Goal: Information Seeking & Learning: Learn about a topic

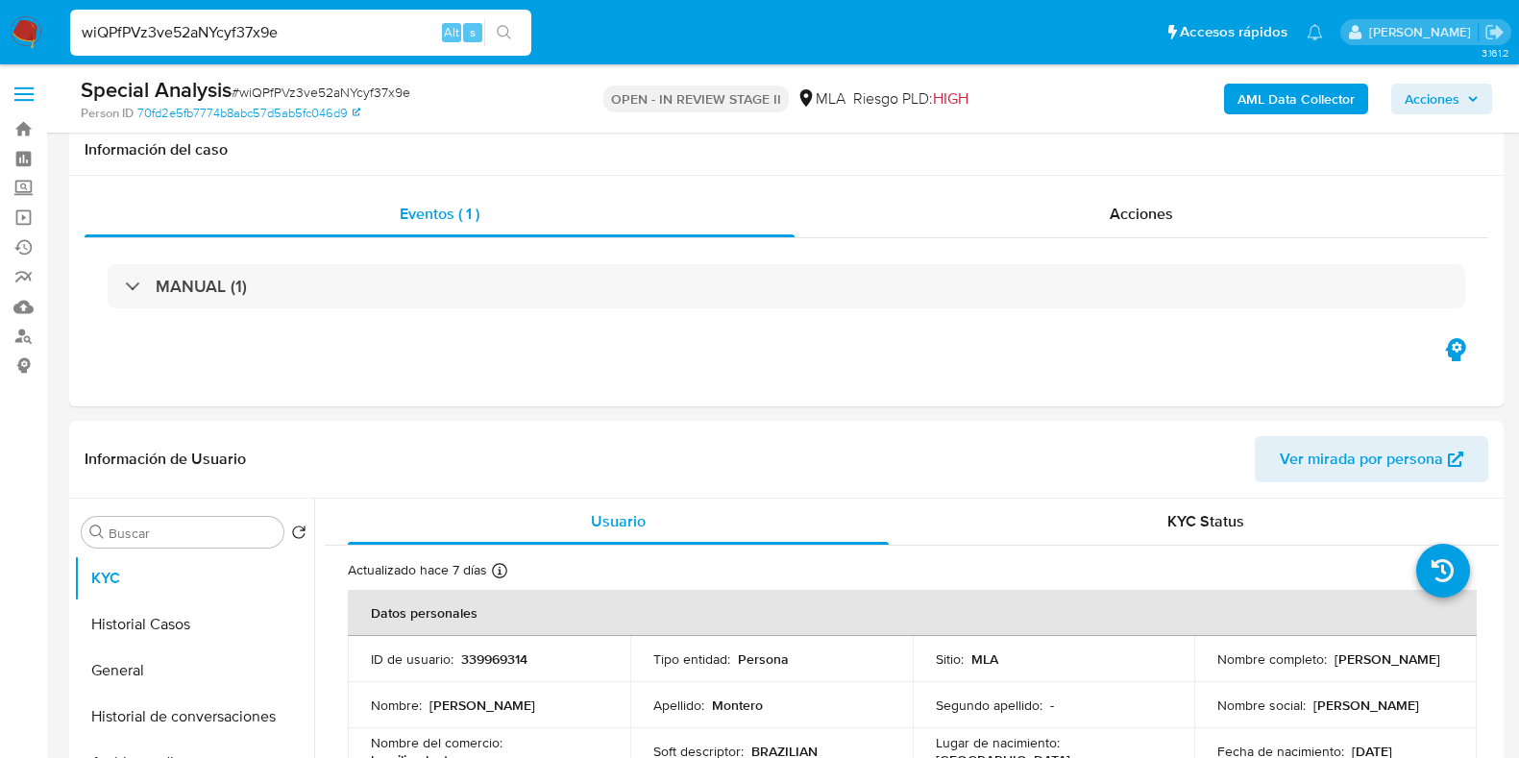
select select "10"
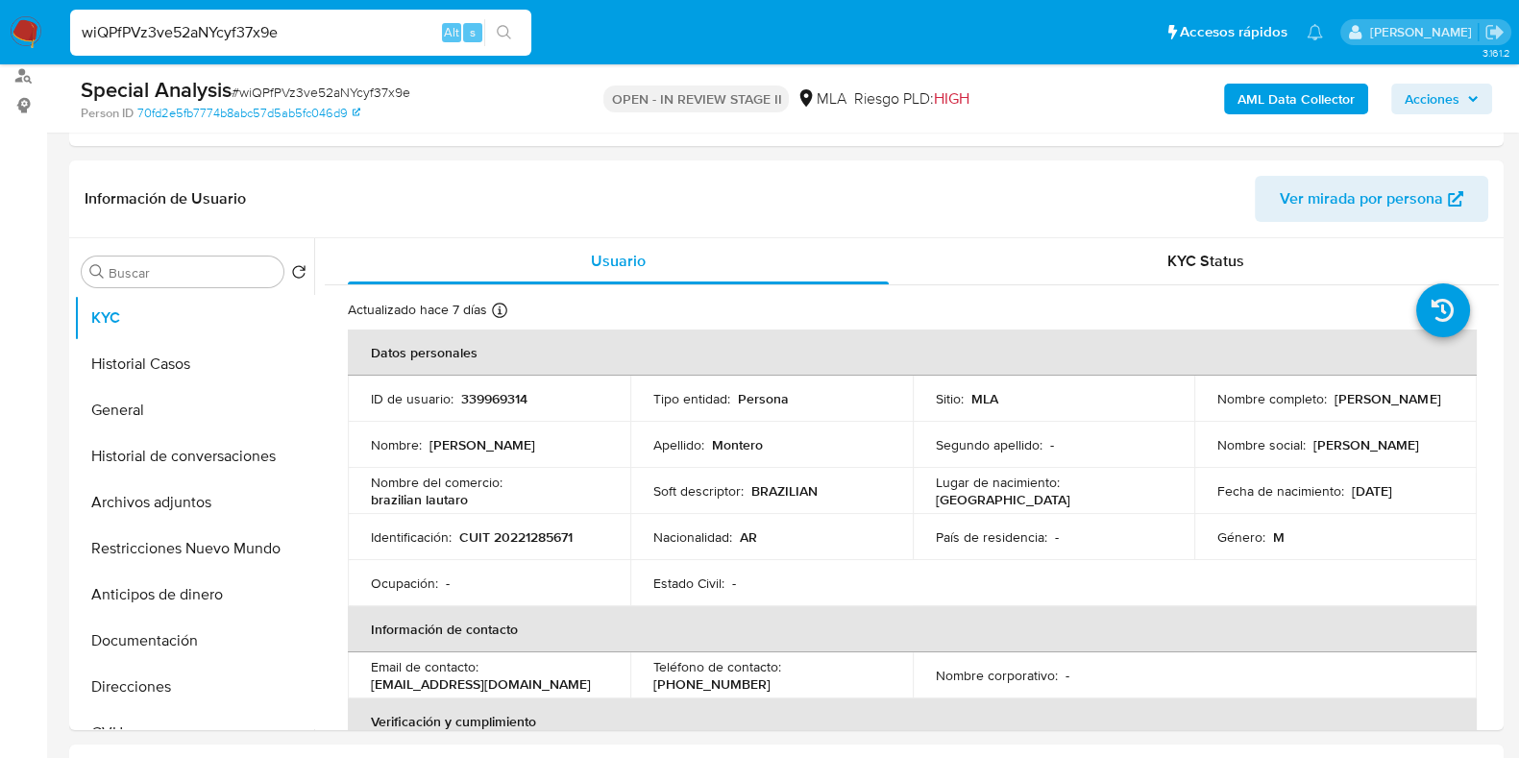
scroll to position [268, 0]
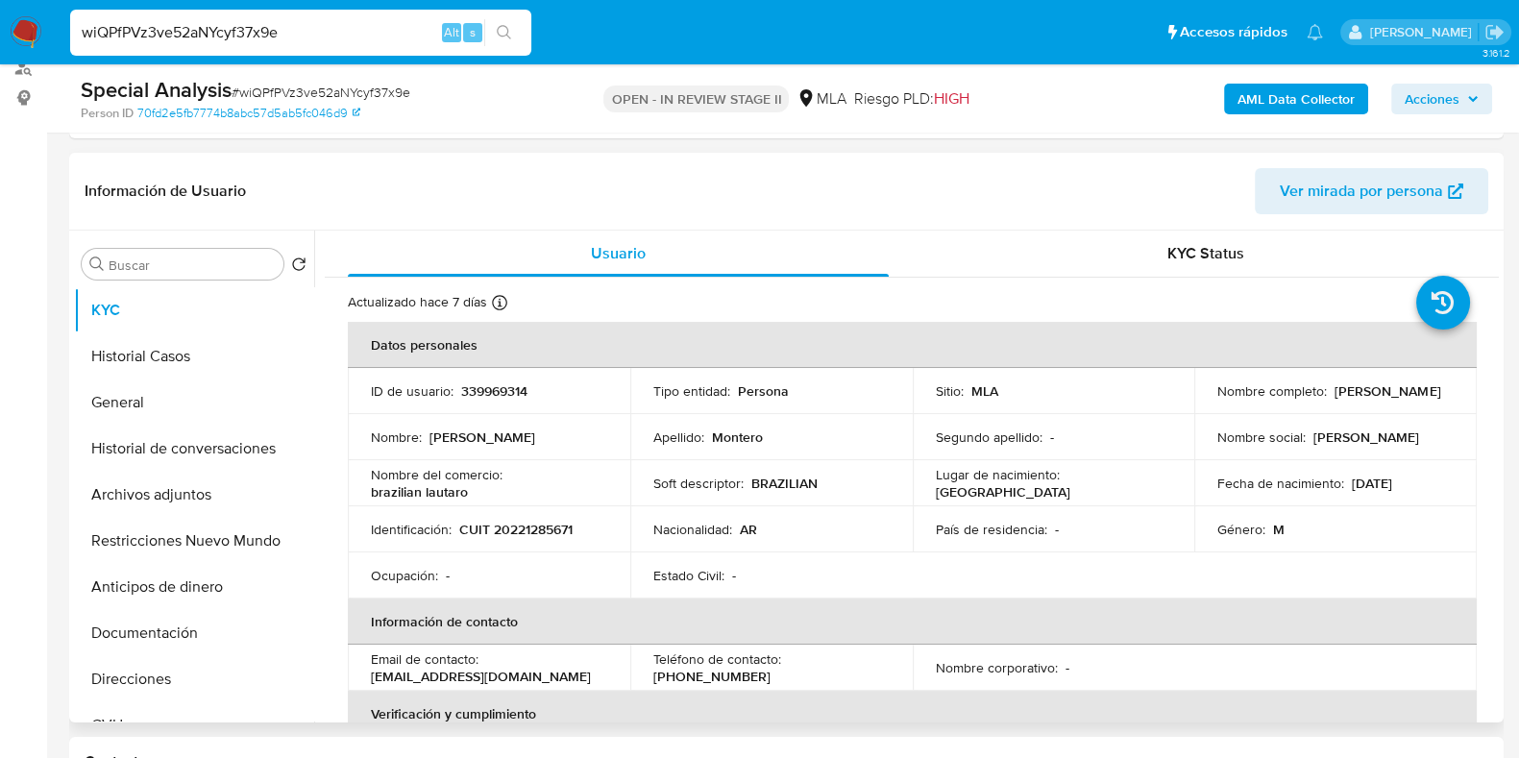
click at [557, 526] on p "CUIT 20221285671" at bounding box center [515, 529] width 113 height 17
copy p "20221285671"
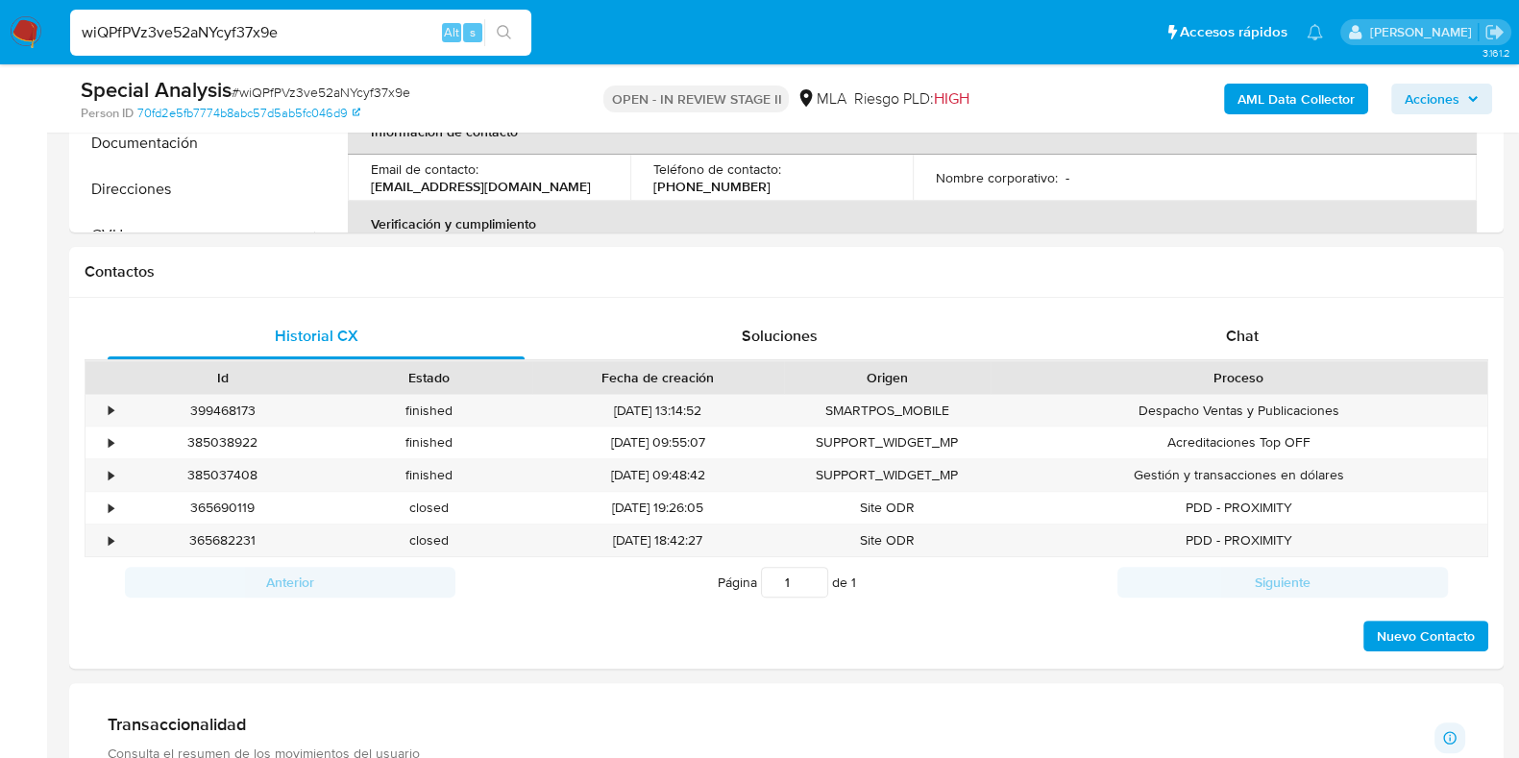
scroll to position [959, 0]
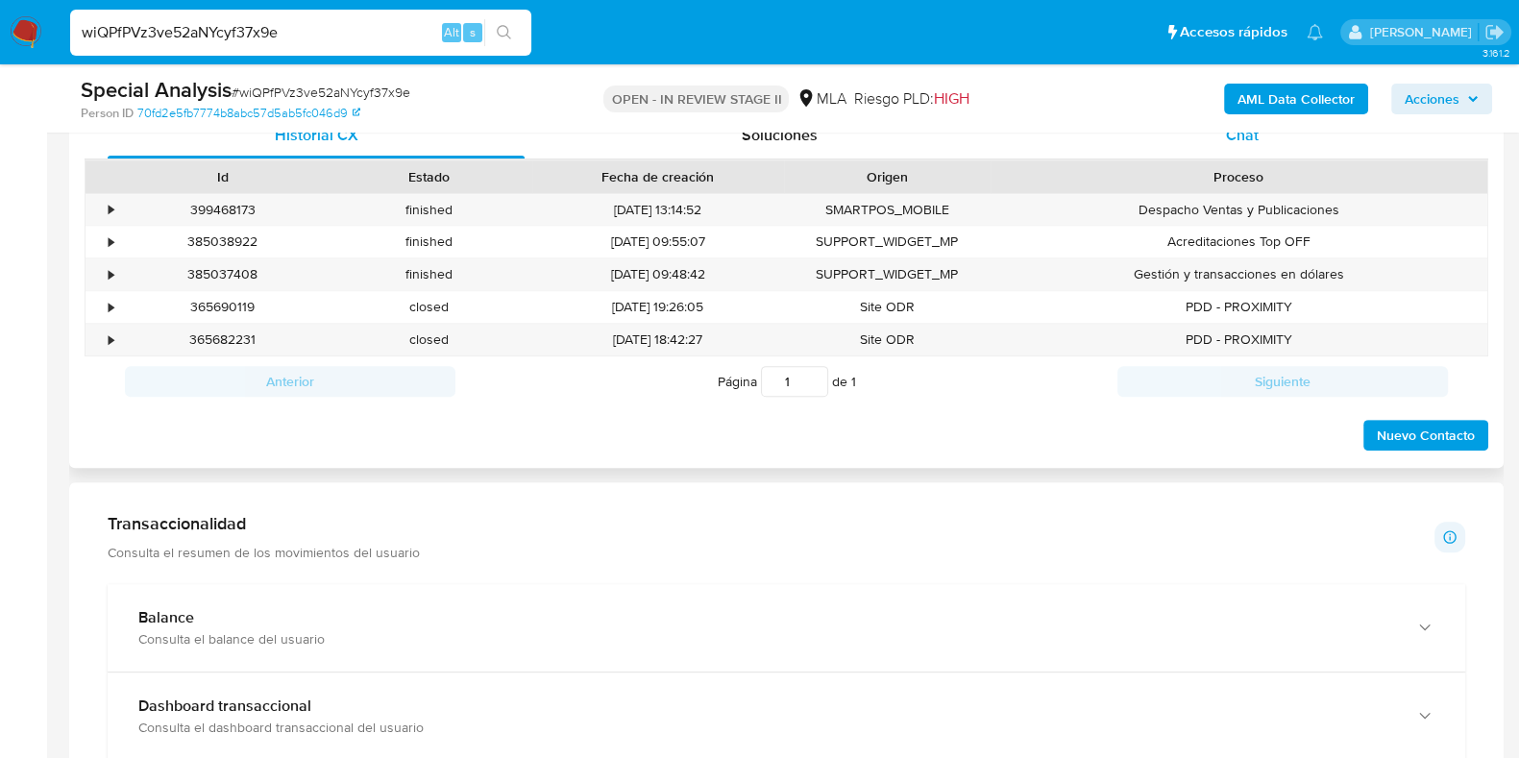
click at [1242, 135] on span "Chat" at bounding box center [1242, 135] width 33 height 22
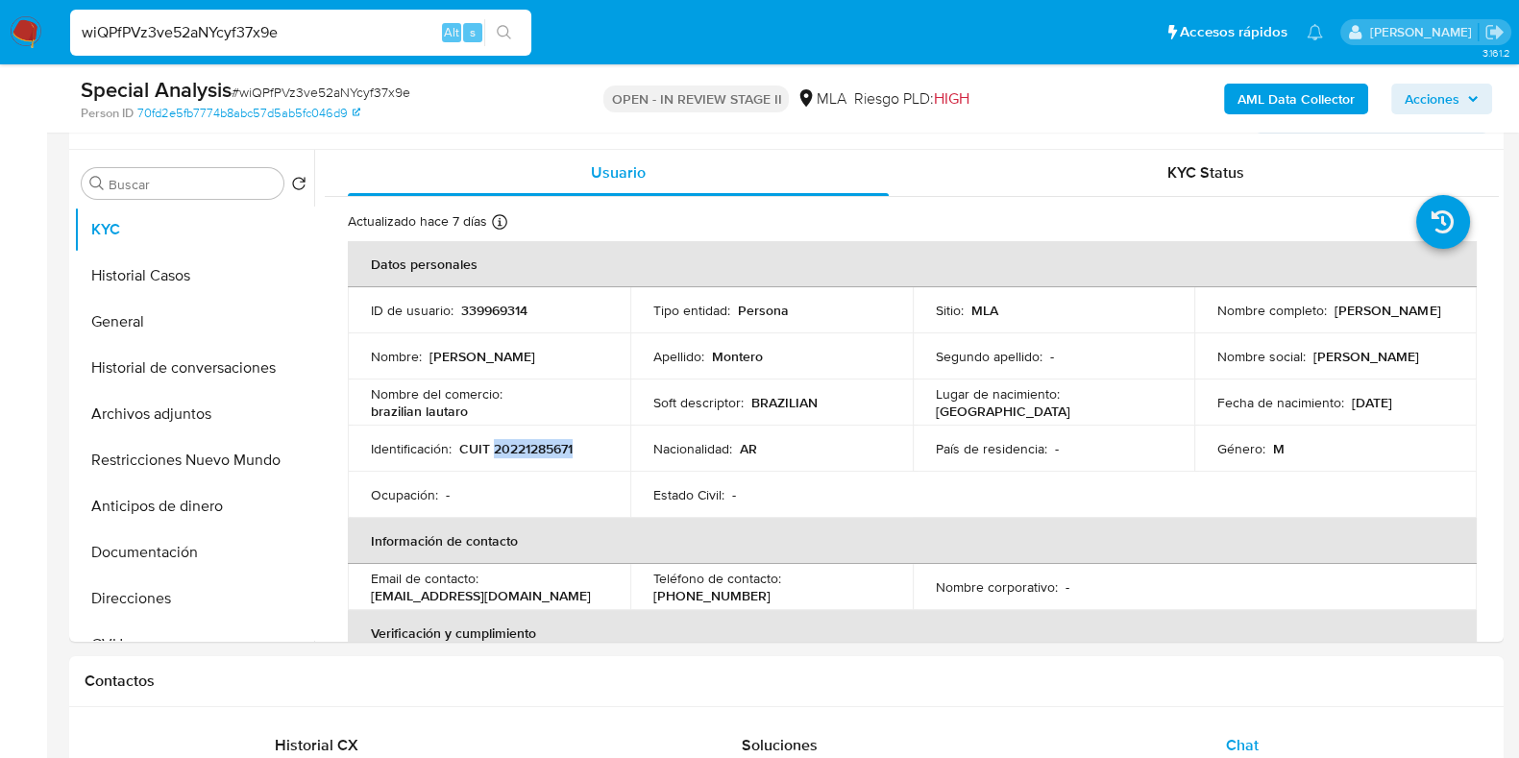
scroll to position [345, 0]
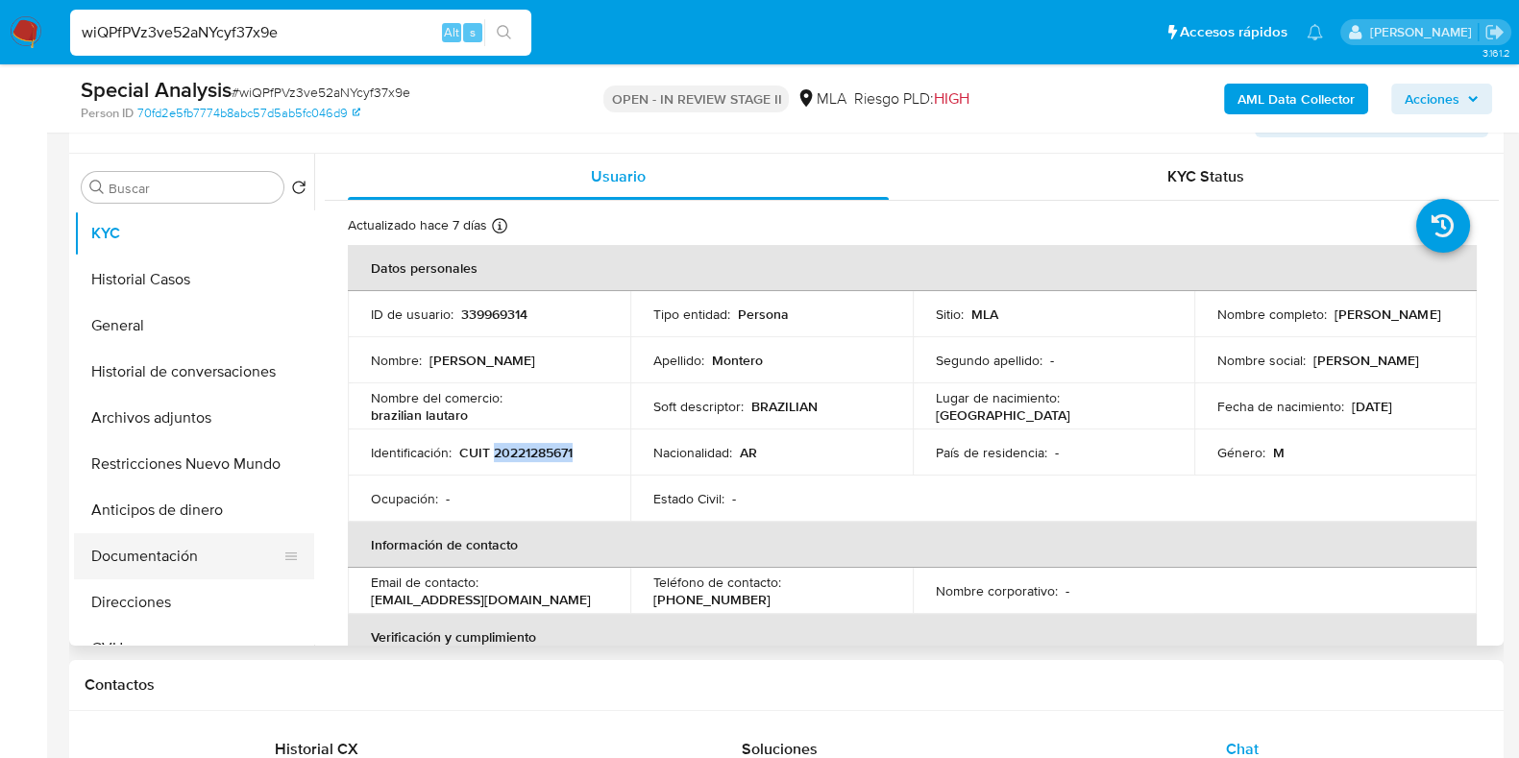
click at [168, 554] on button "Documentación" at bounding box center [186, 556] width 225 height 46
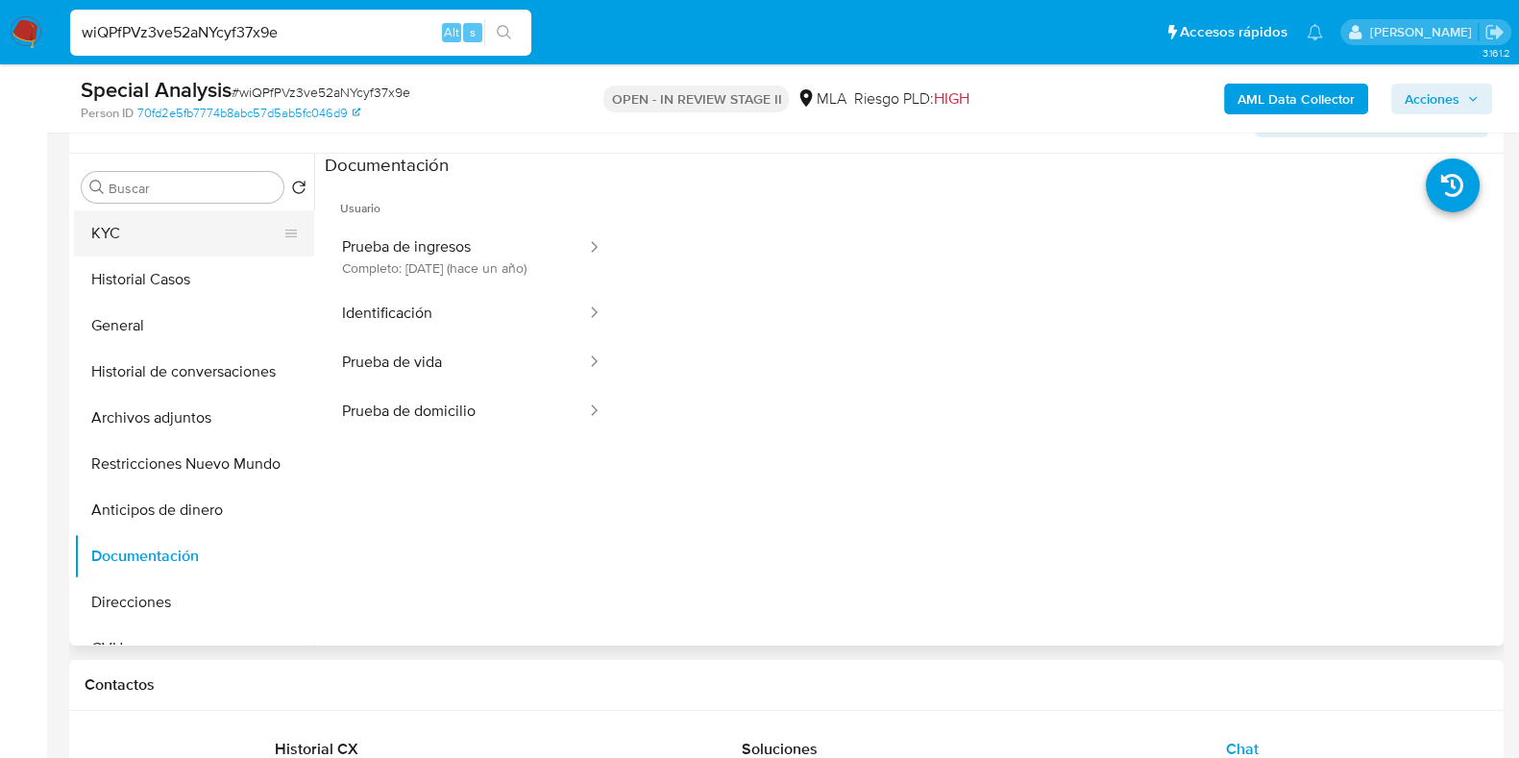
click at [178, 242] on button "KYC" at bounding box center [186, 233] width 225 height 46
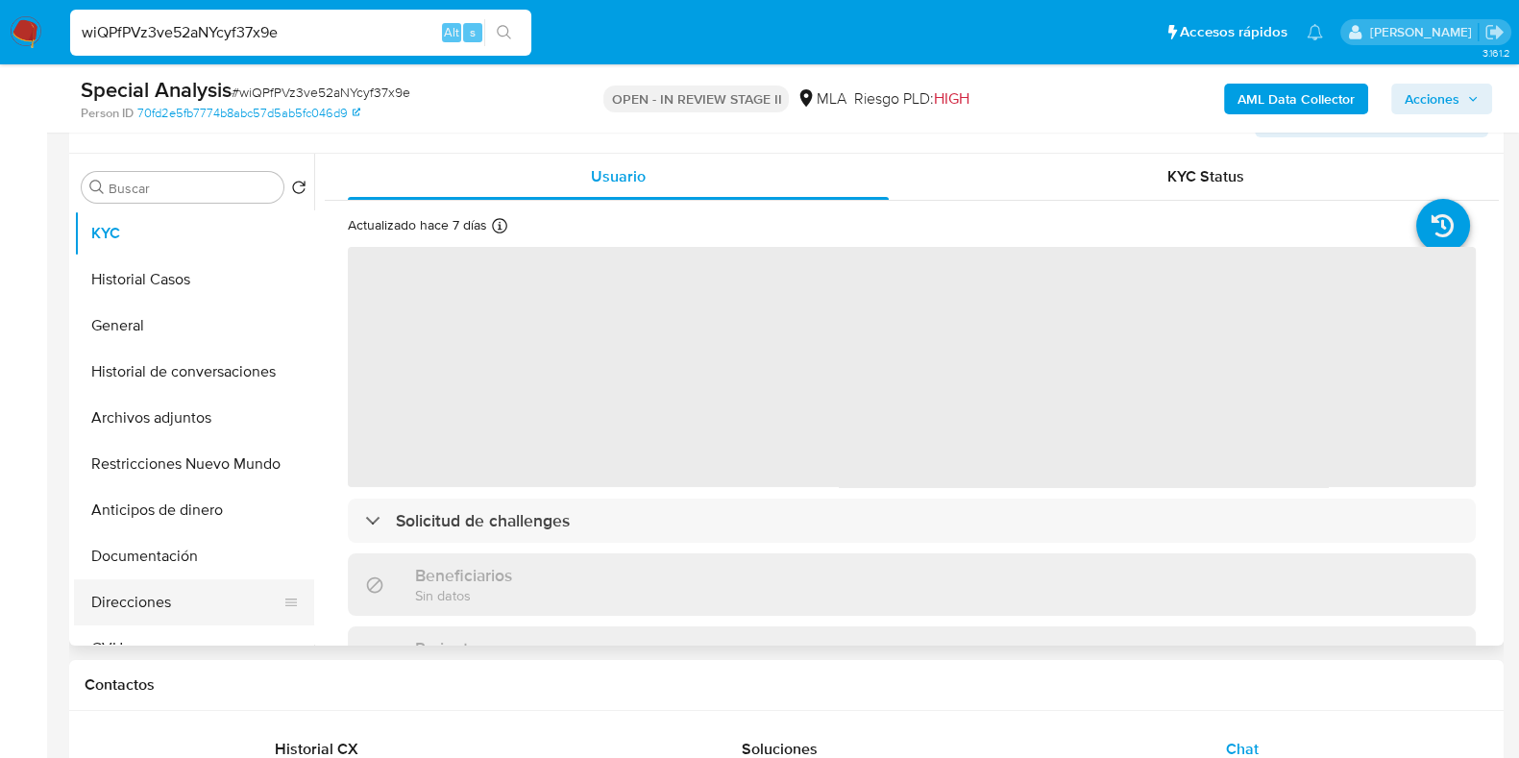
click at [177, 610] on button "Direcciones" at bounding box center [186, 602] width 225 height 46
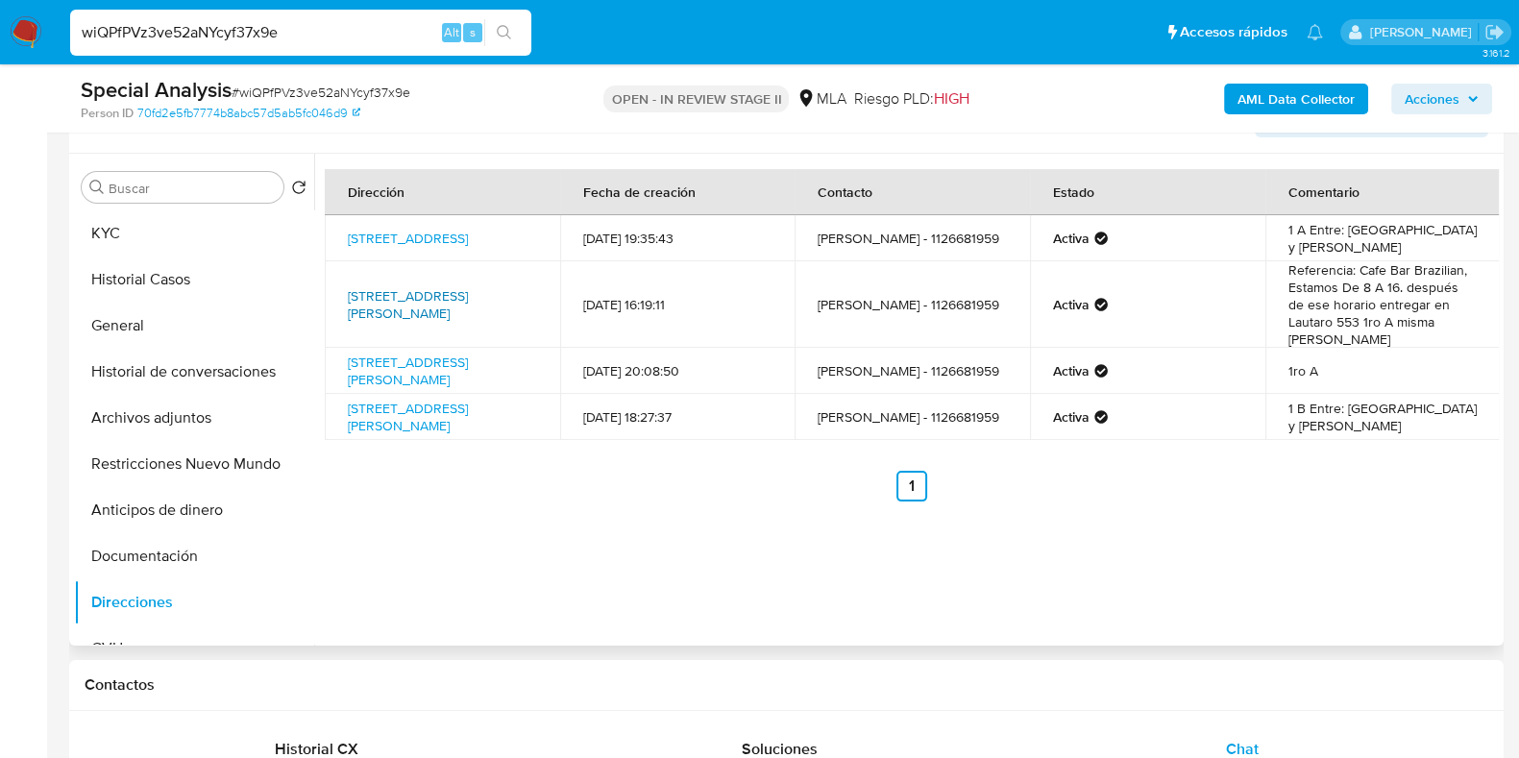
click at [371, 314] on link "Calle Lautaro 515, Flores, Capital Federal, 1406, Argentina 515" at bounding box center [408, 304] width 120 height 37
drag, startPoint x: 447, startPoint y: 322, endPoint x: 330, endPoint y: 288, distance: 121.9
click at [330, 288] on td "Calle Lautaro 515, Flores, Capital Federal, 1406, Argentina 515" at bounding box center [442, 304] width 235 height 86
copy link "Calle Lautaro 515, Flores, Capital Federal, 1406, Argentina 515"
click at [156, 239] on button "KYC" at bounding box center [186, 233] width 225 height 46
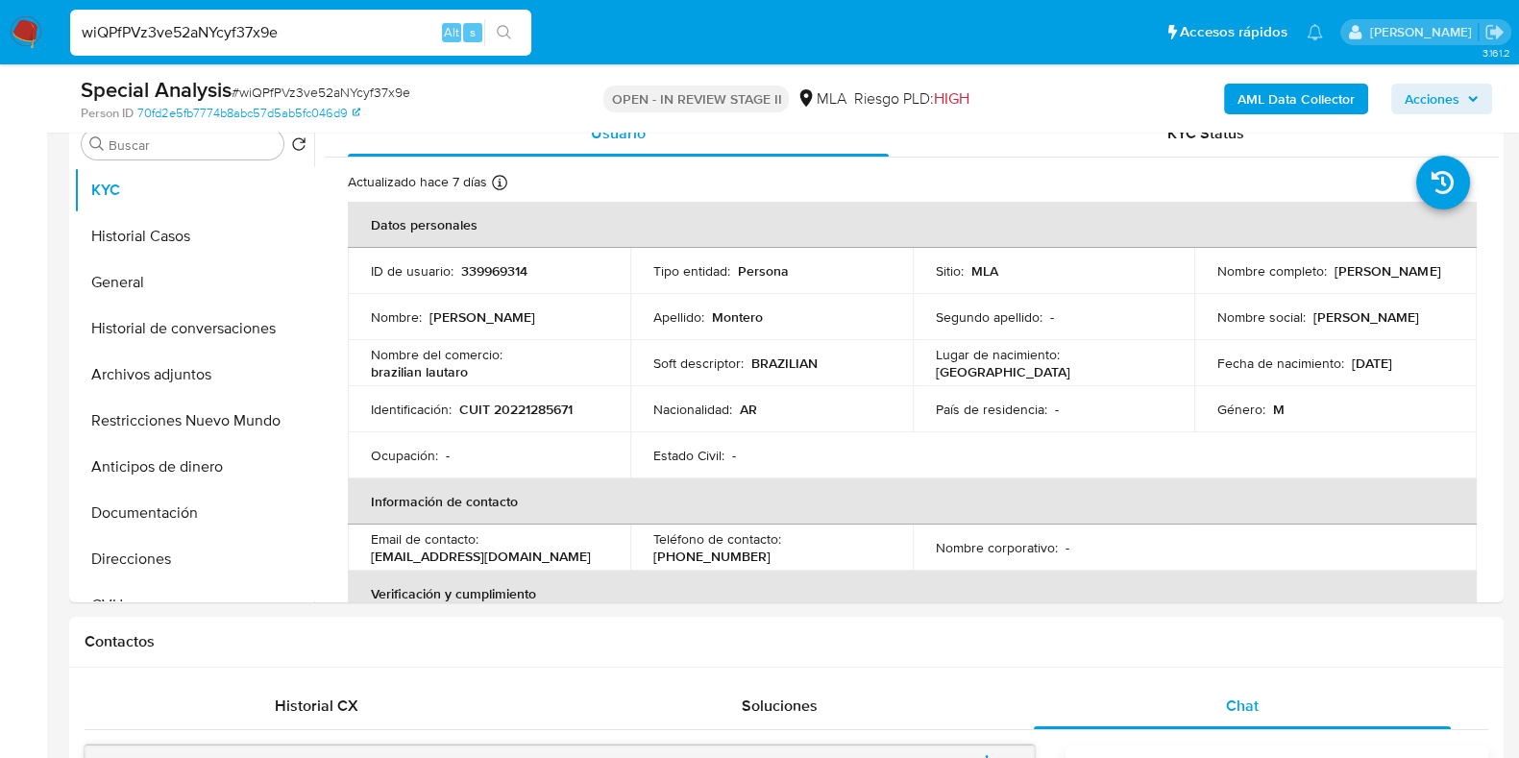
scroll to position [359, 0]
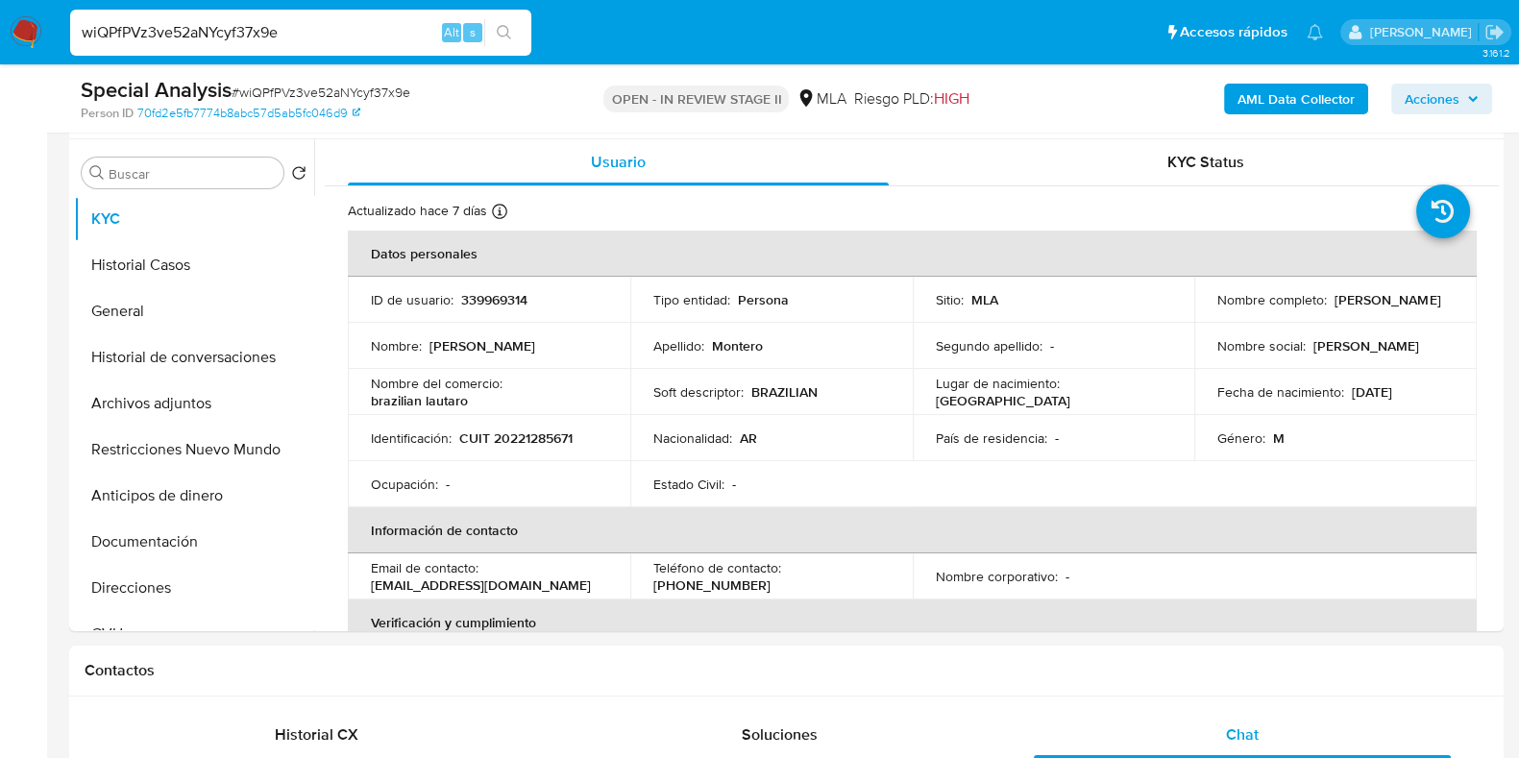
click at [245, 33] on input "wiQPfPVz3ve52aNYcyf37x9e" at bounding box center [300, 32] width 461 height 25
paste input "OVt5iRRLXcIPYY0pY4U4Wmli"
type input "OVt5iRRLXcIPYY0pY4U4Wmli"
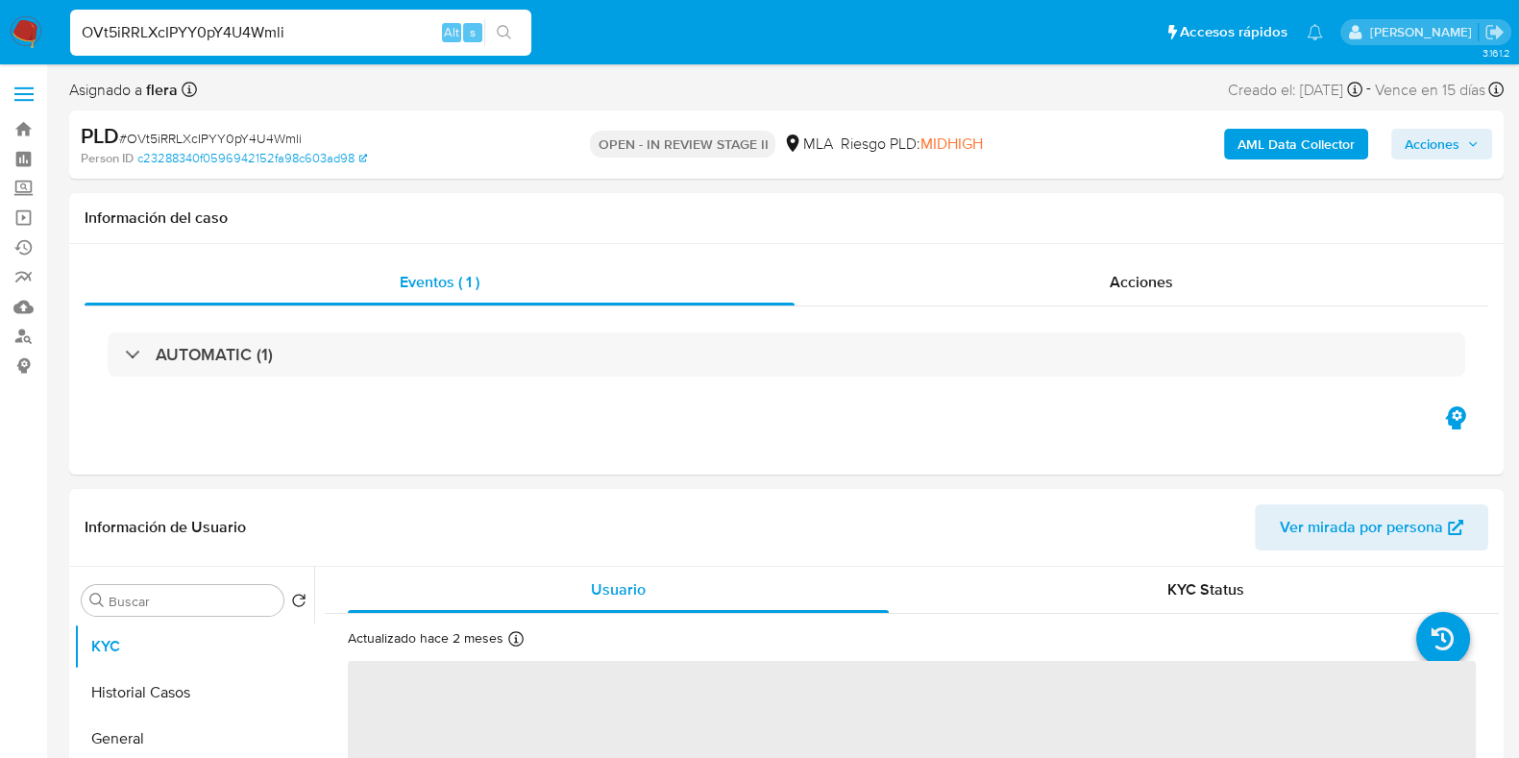
select select "10"
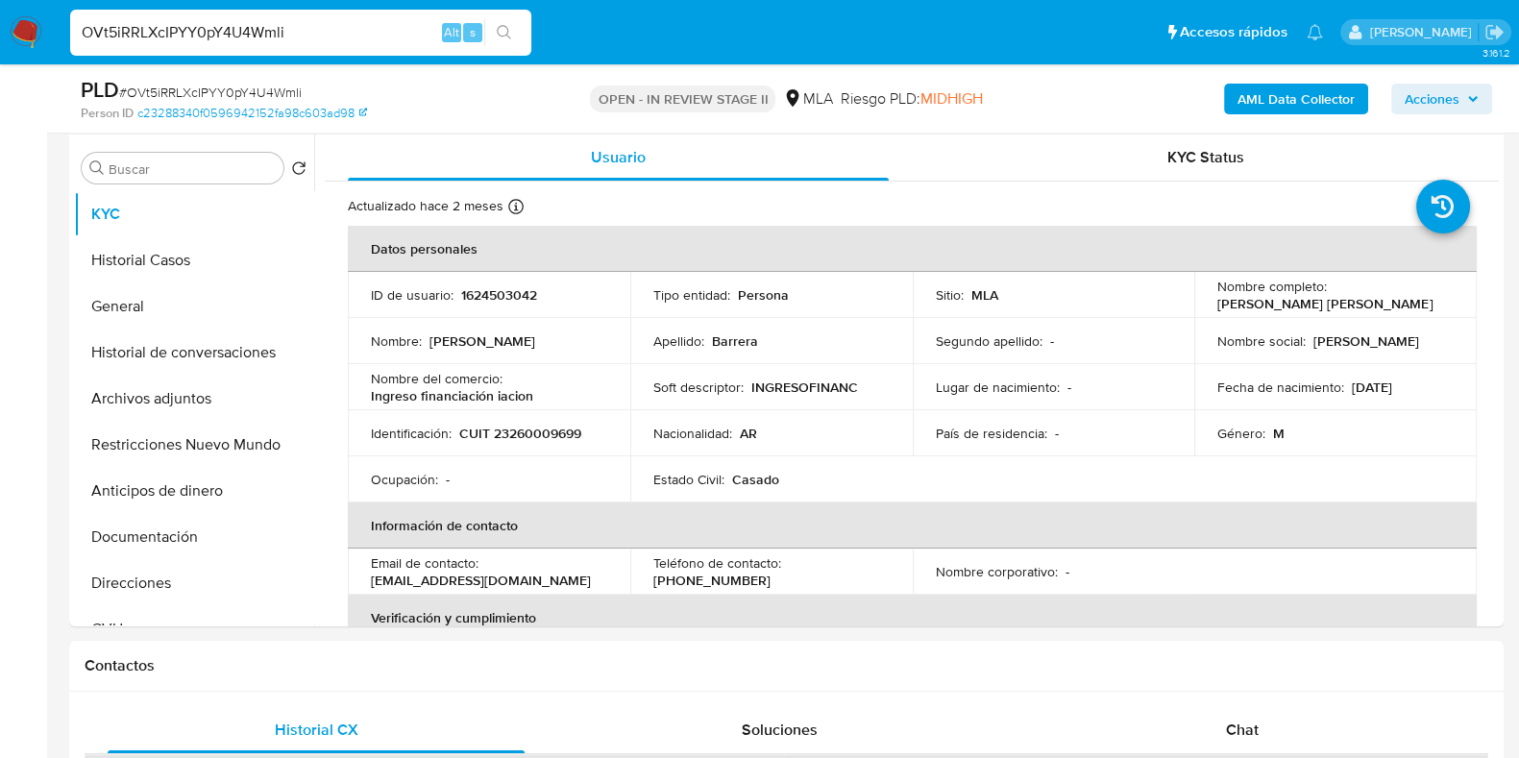
scroll to position [447, 0]
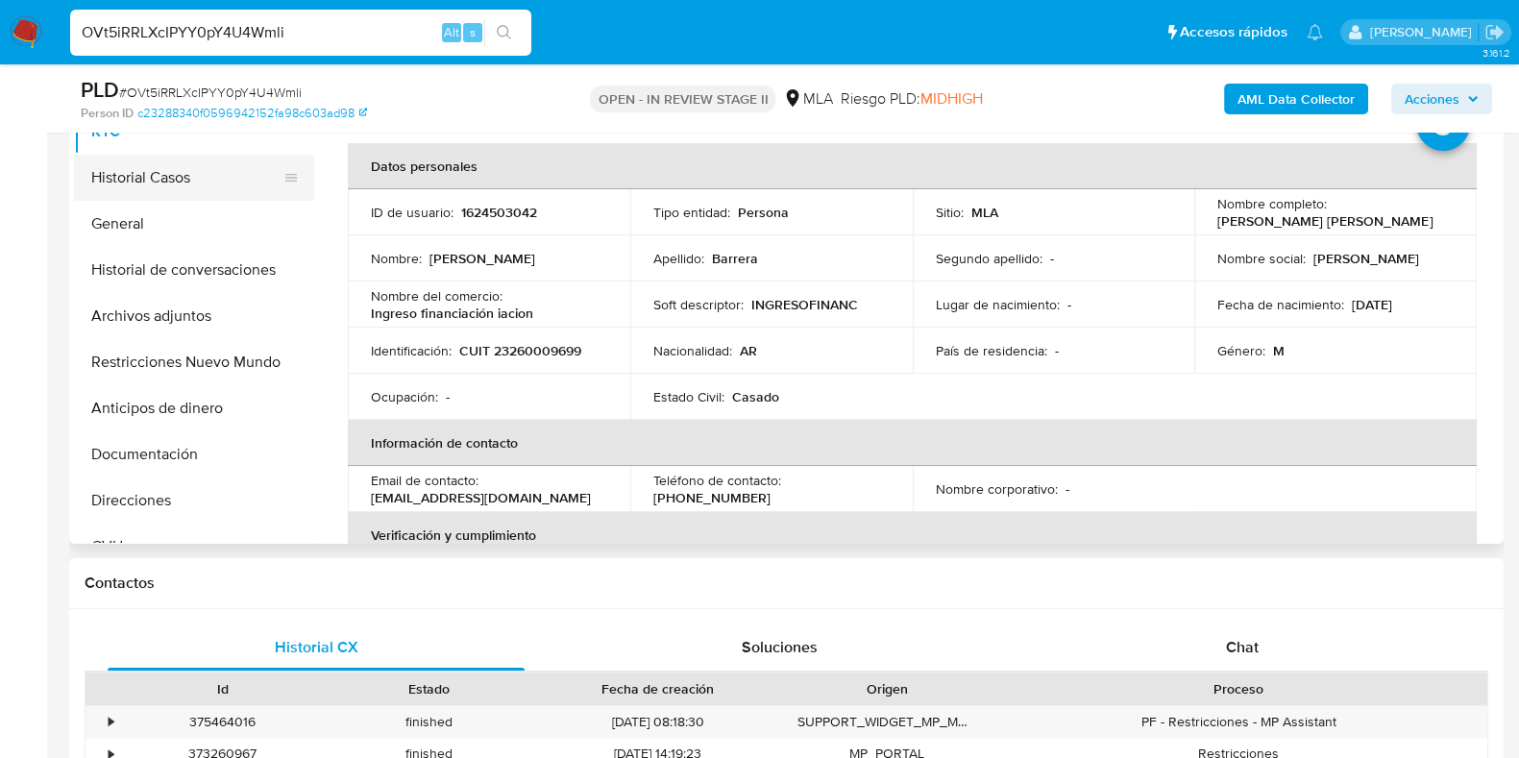
click at [178, 187] on button "Historial Casos" at bounding box center [186, 178] width 225 height 46
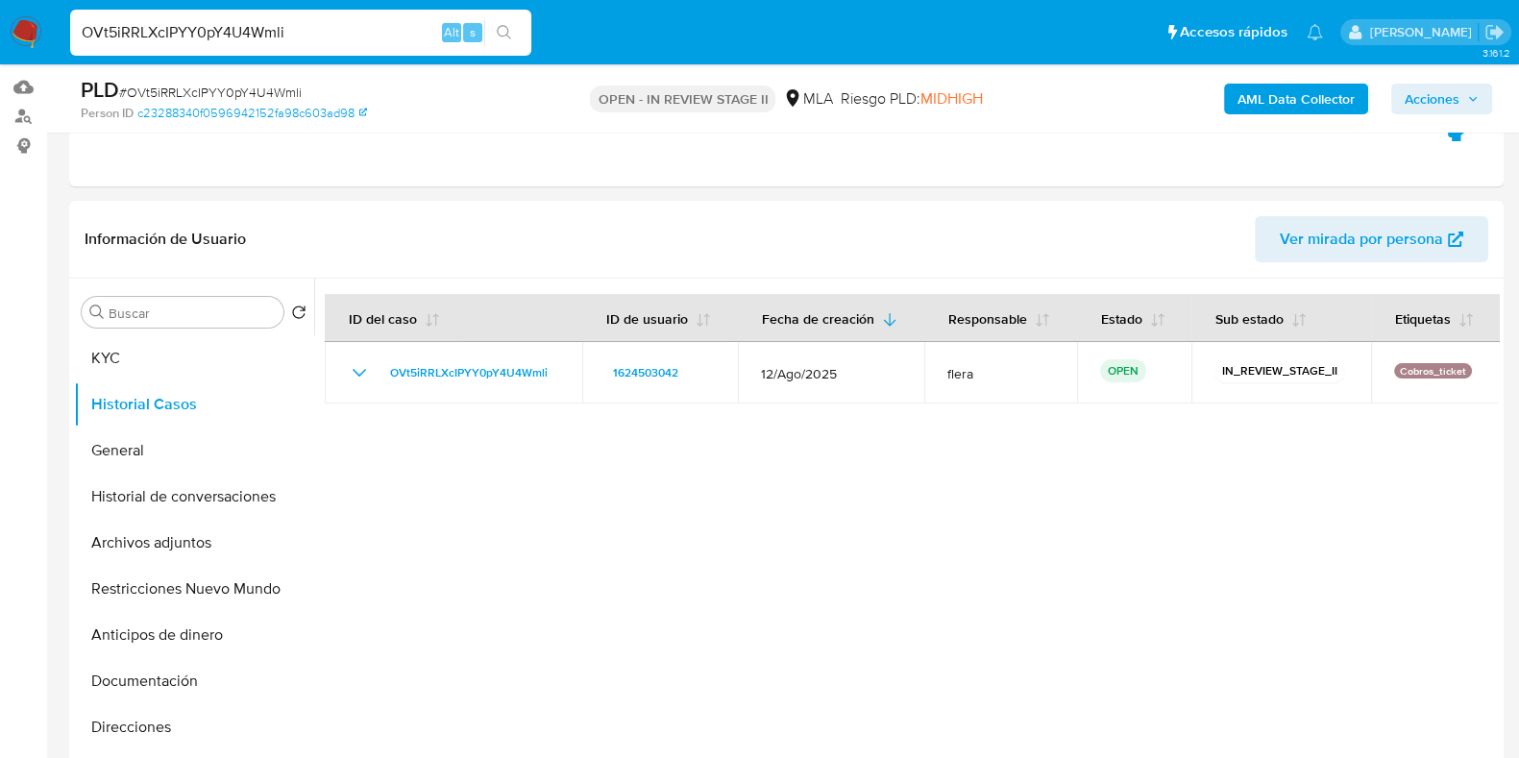
scroll to position [211, 0]
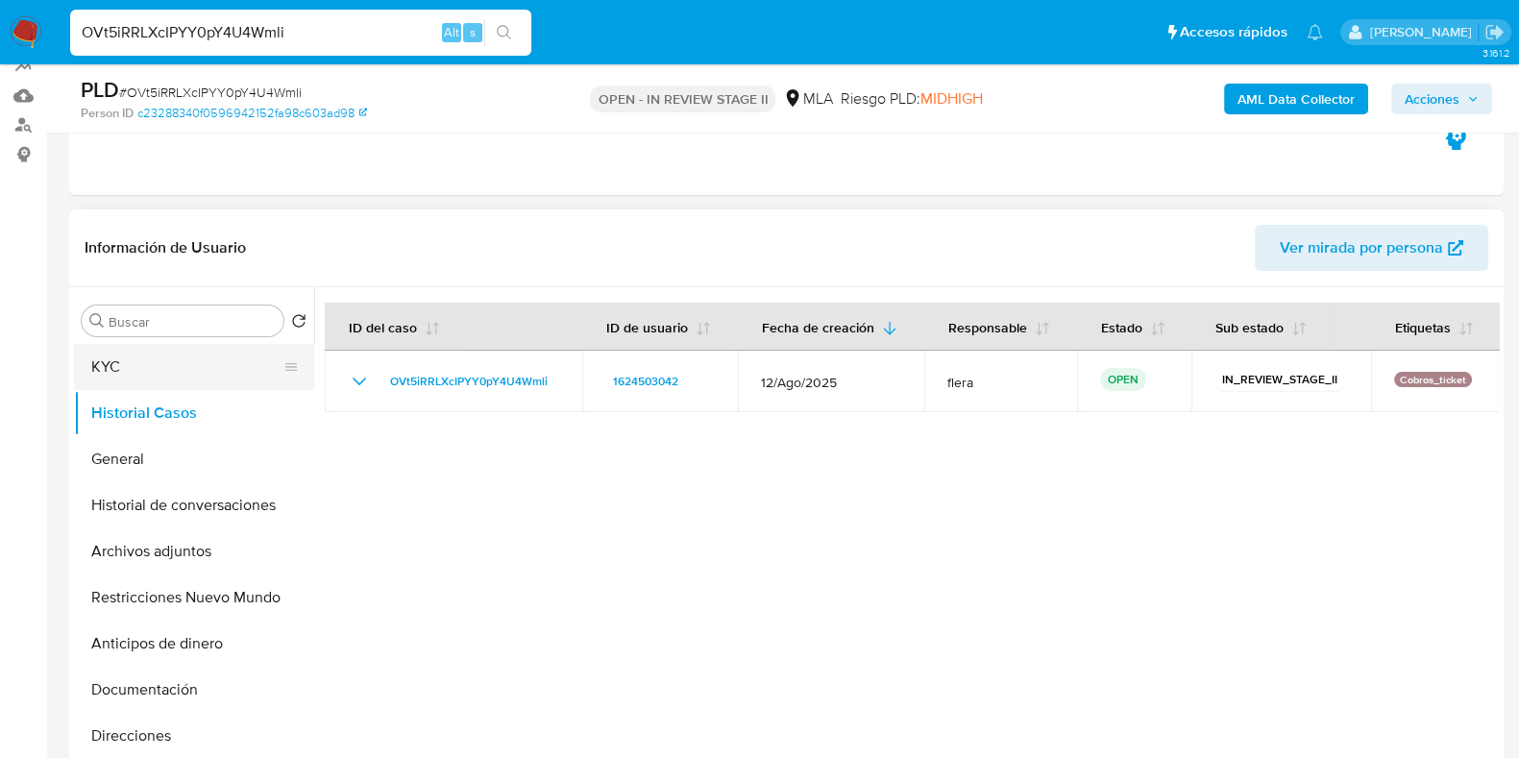
click at [159, 367] on button "KYC" at bounding box center [186, 367] width 225 height 46
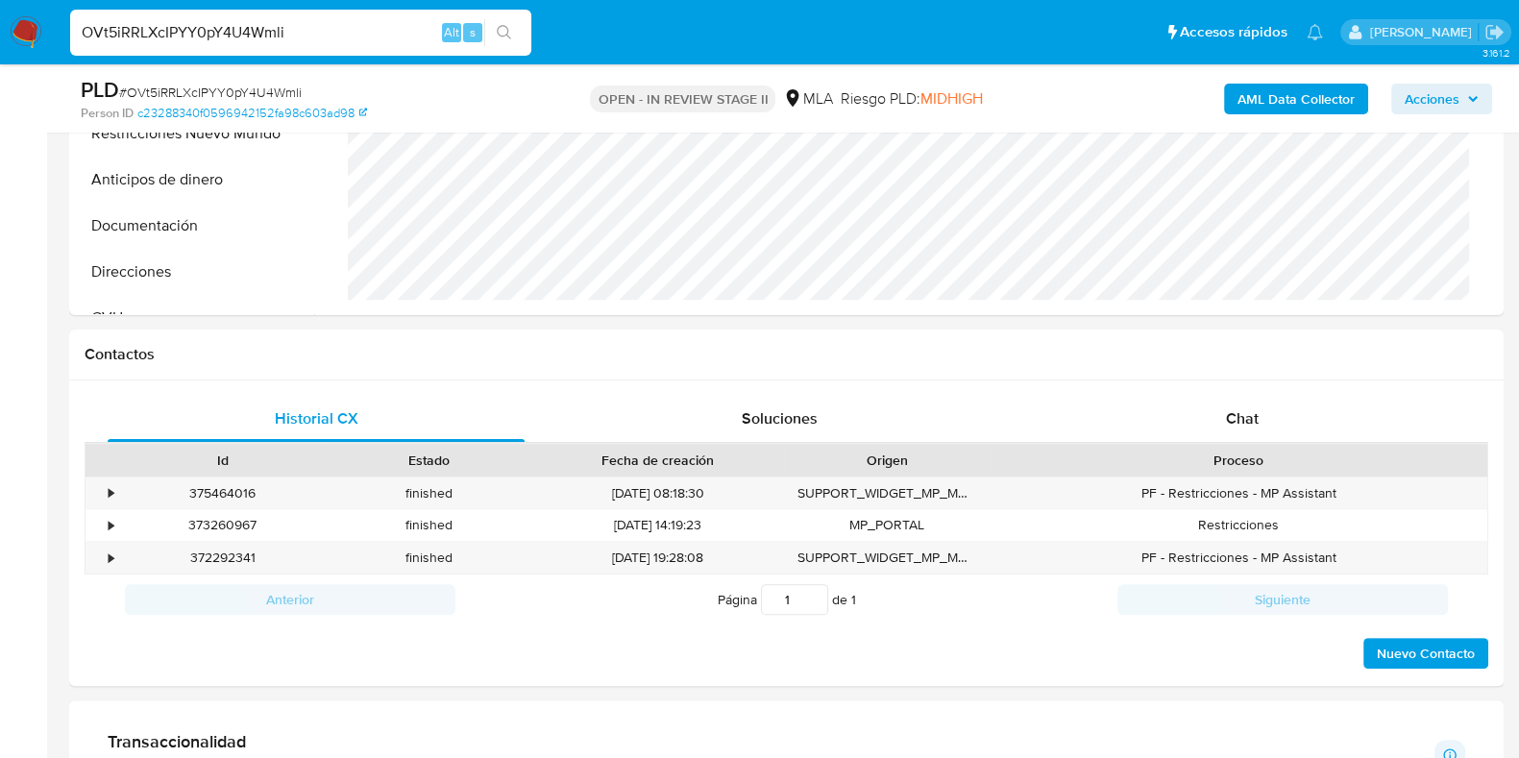
scroll to position [812, 0]
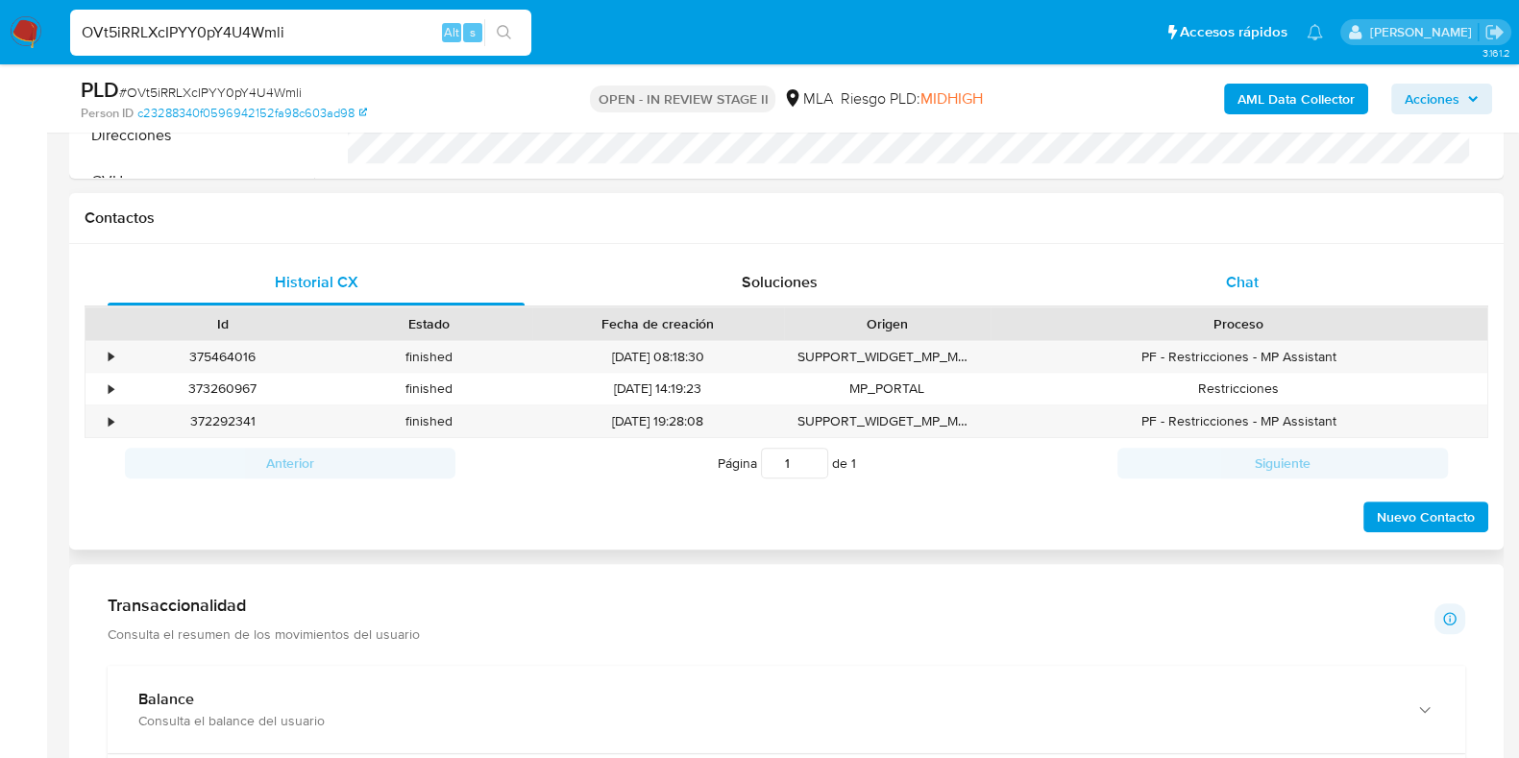
click at [1256, 280] on span "Chat" at bounding box center [1242, 282] width 33 height 22
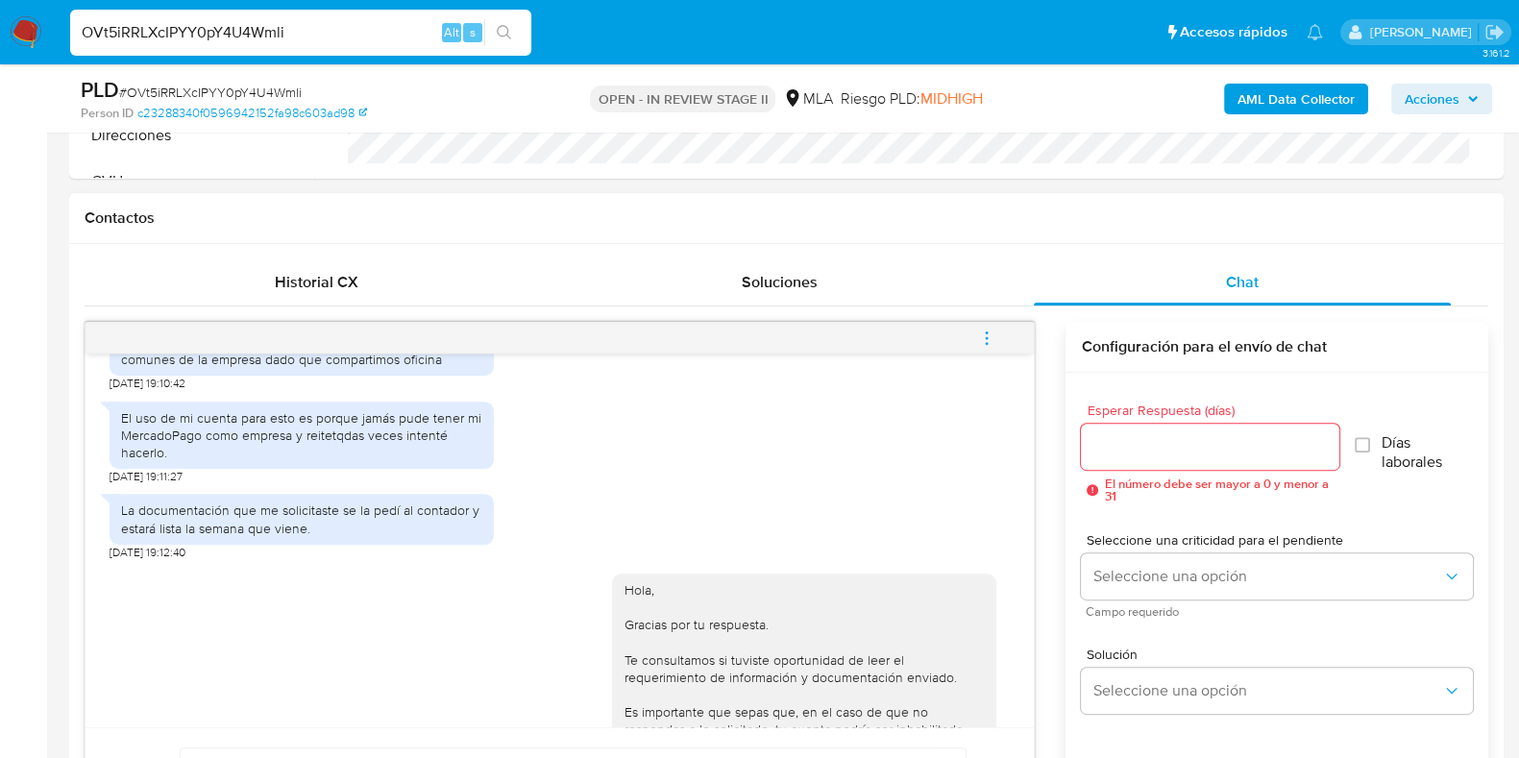
scroll to position [2182, 0]
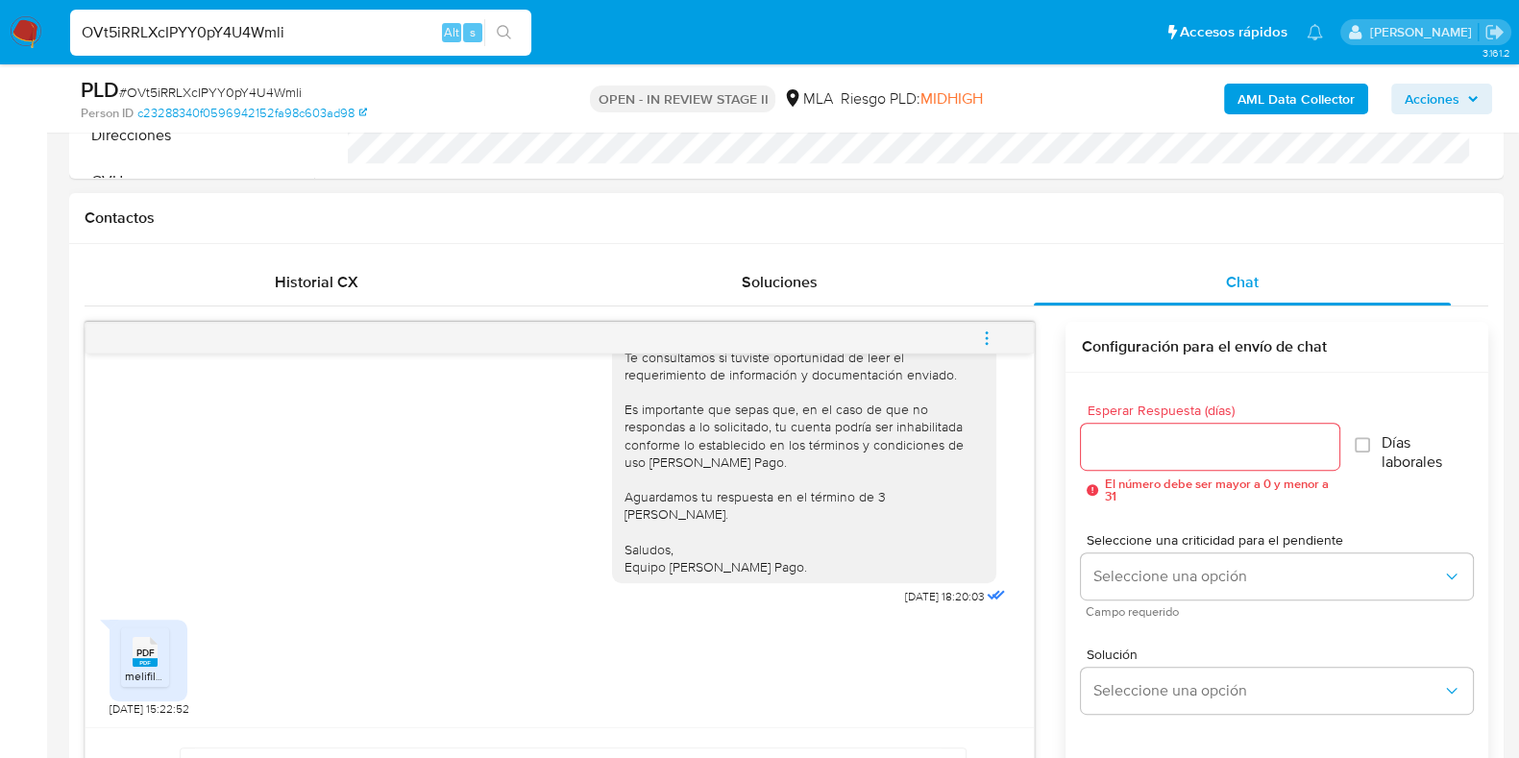
click at [133, 654] on icon at bounding box center [145, 652] width 25 height 30
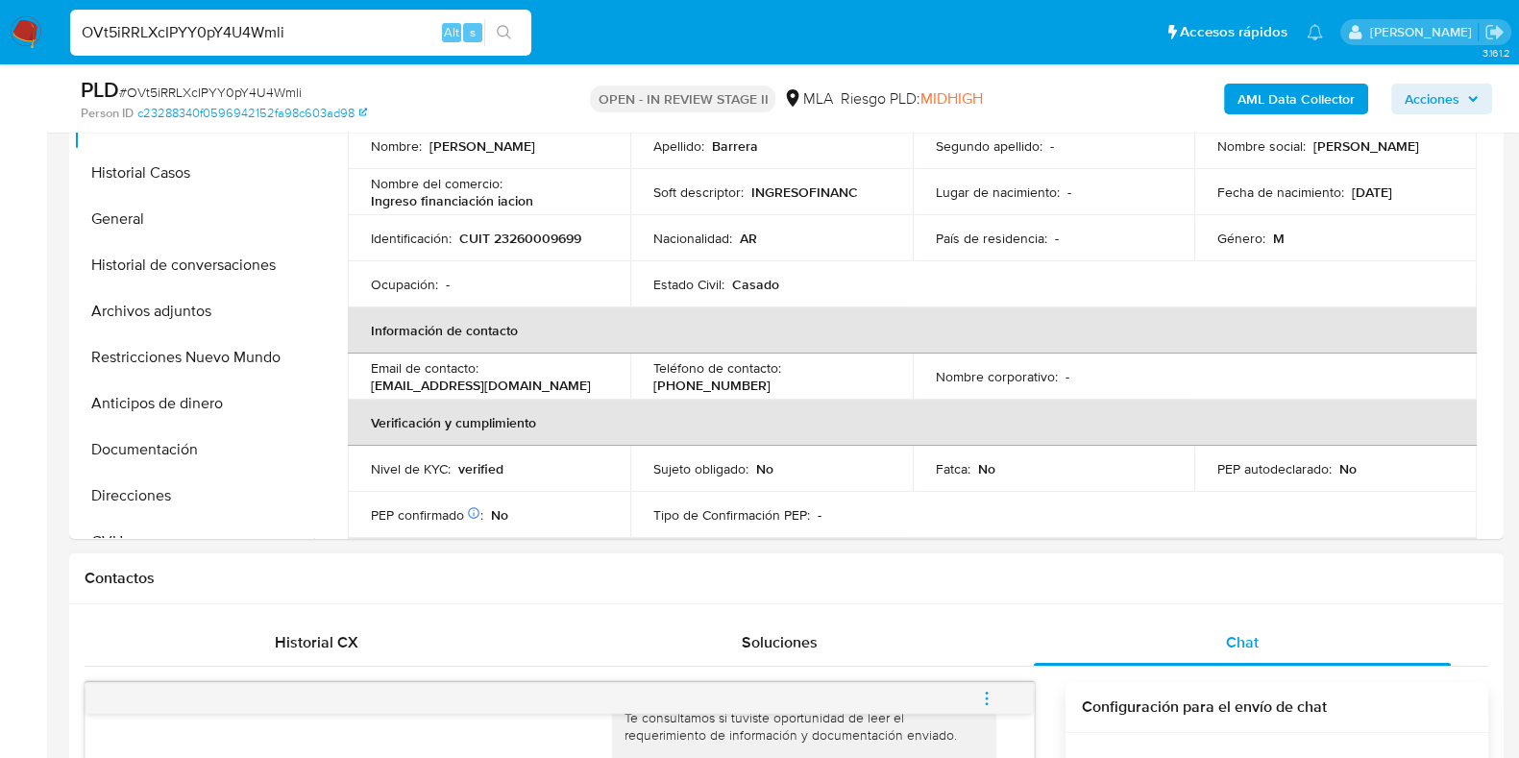
scroll to position [0, 0]
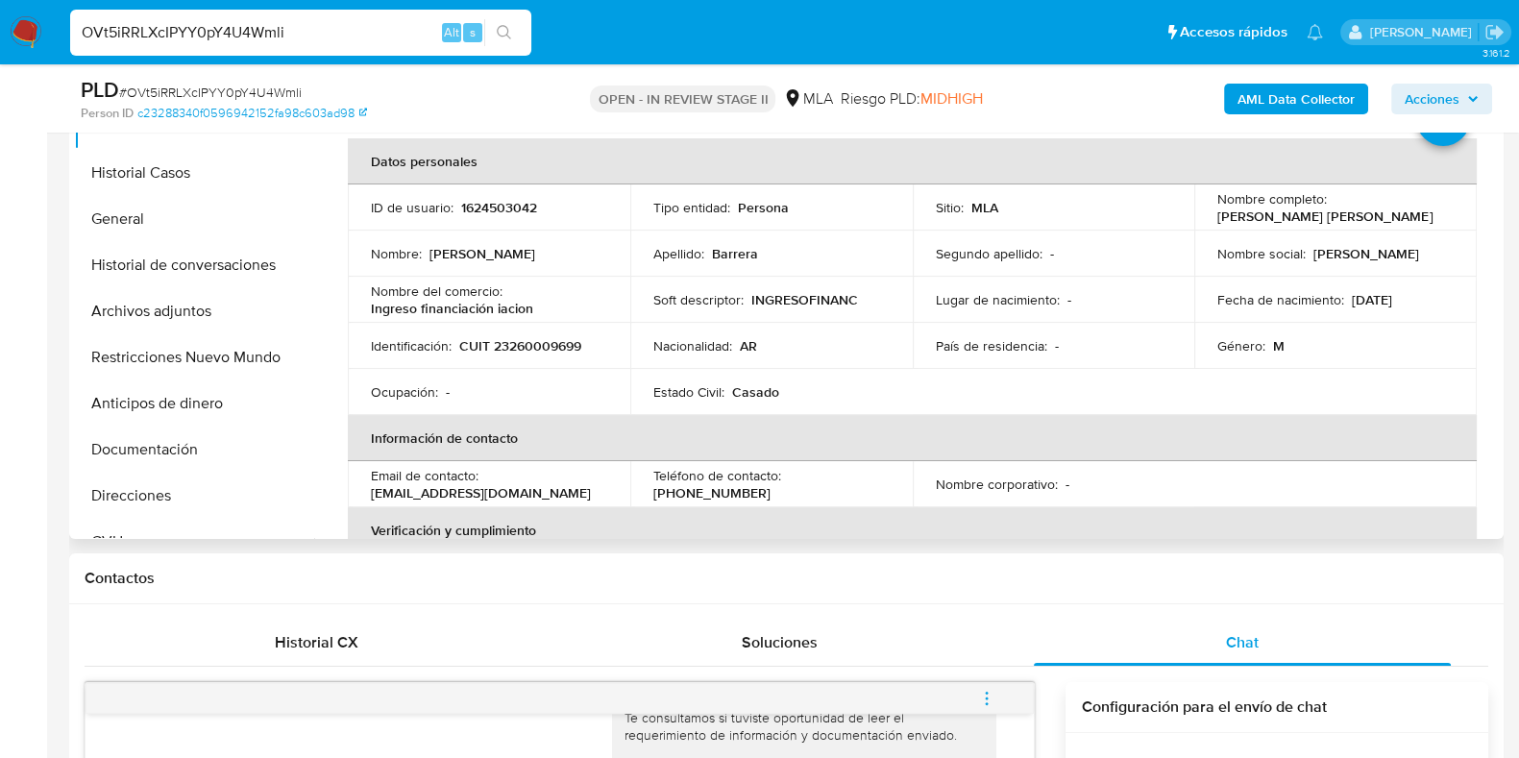
click at [541, 341] on p "CUIT 23260009699" at bounding box center [520, 345] width 122 height 17
copy p "23260009699"
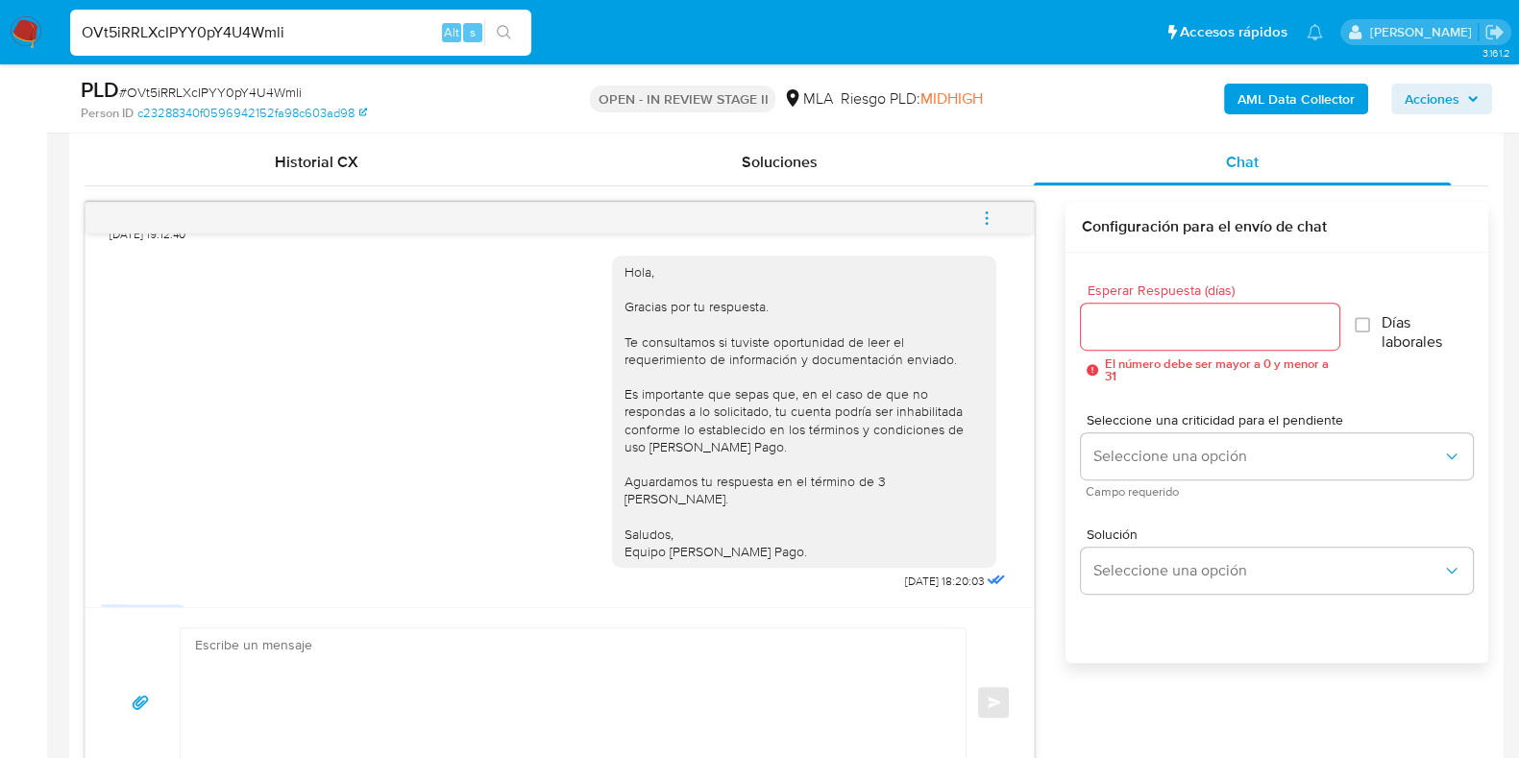
scroll to position [2182, 0]
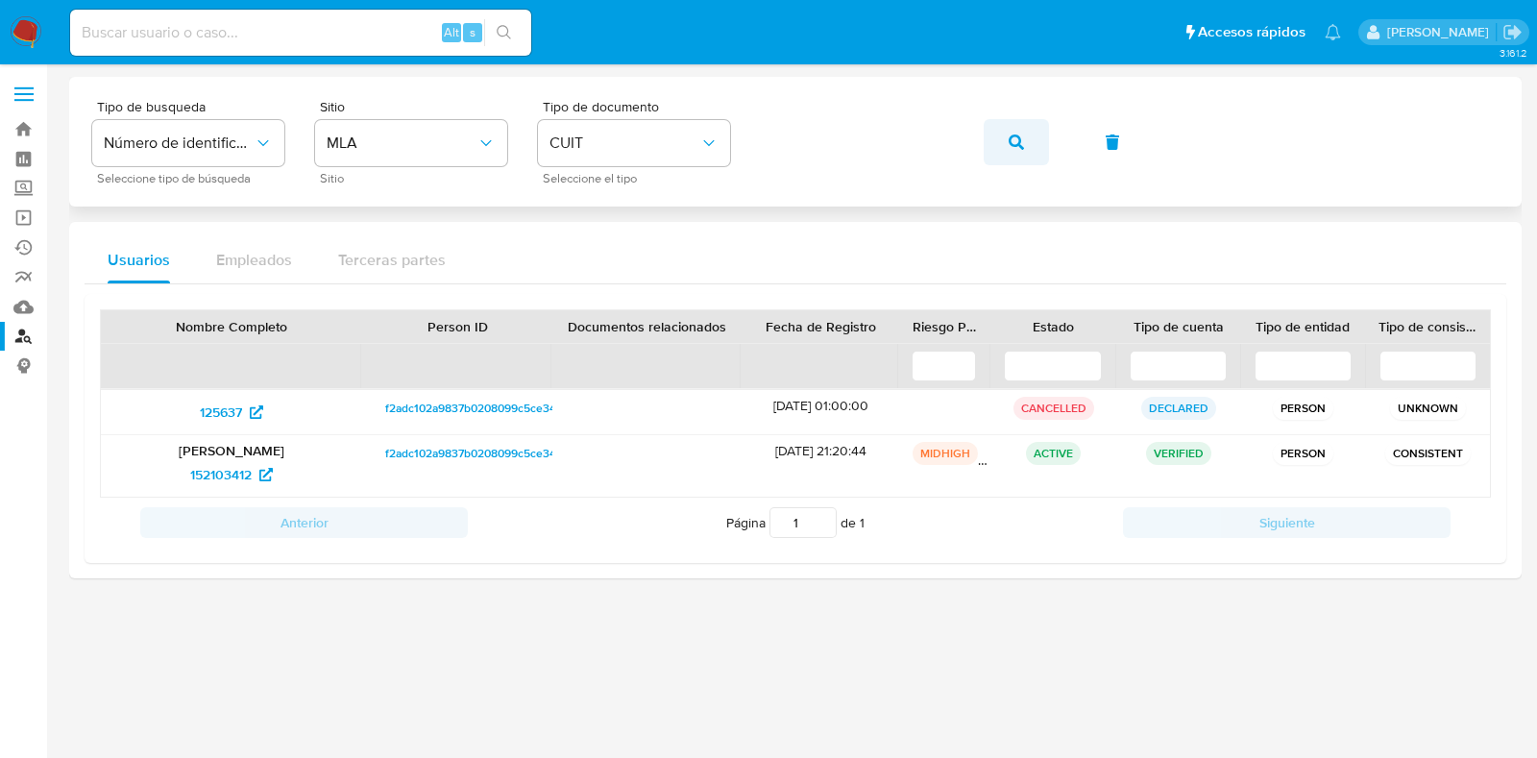
click at [1019, 147] on icon "button" at bounding box center [1016, 142] width 15 height 15
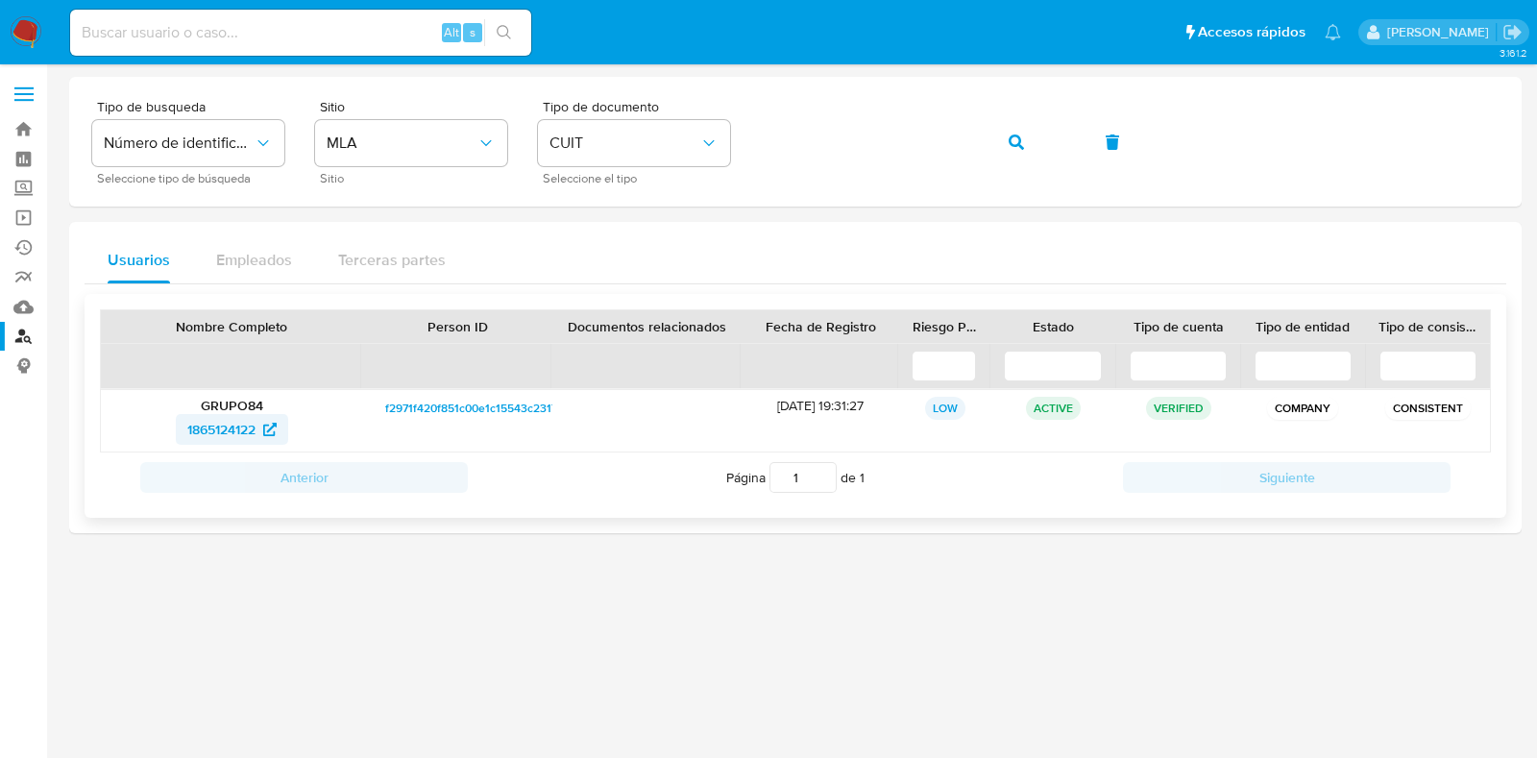
click at [249, 426] on span "1865124122" at bounding box center [221, 429] width 68 height 31
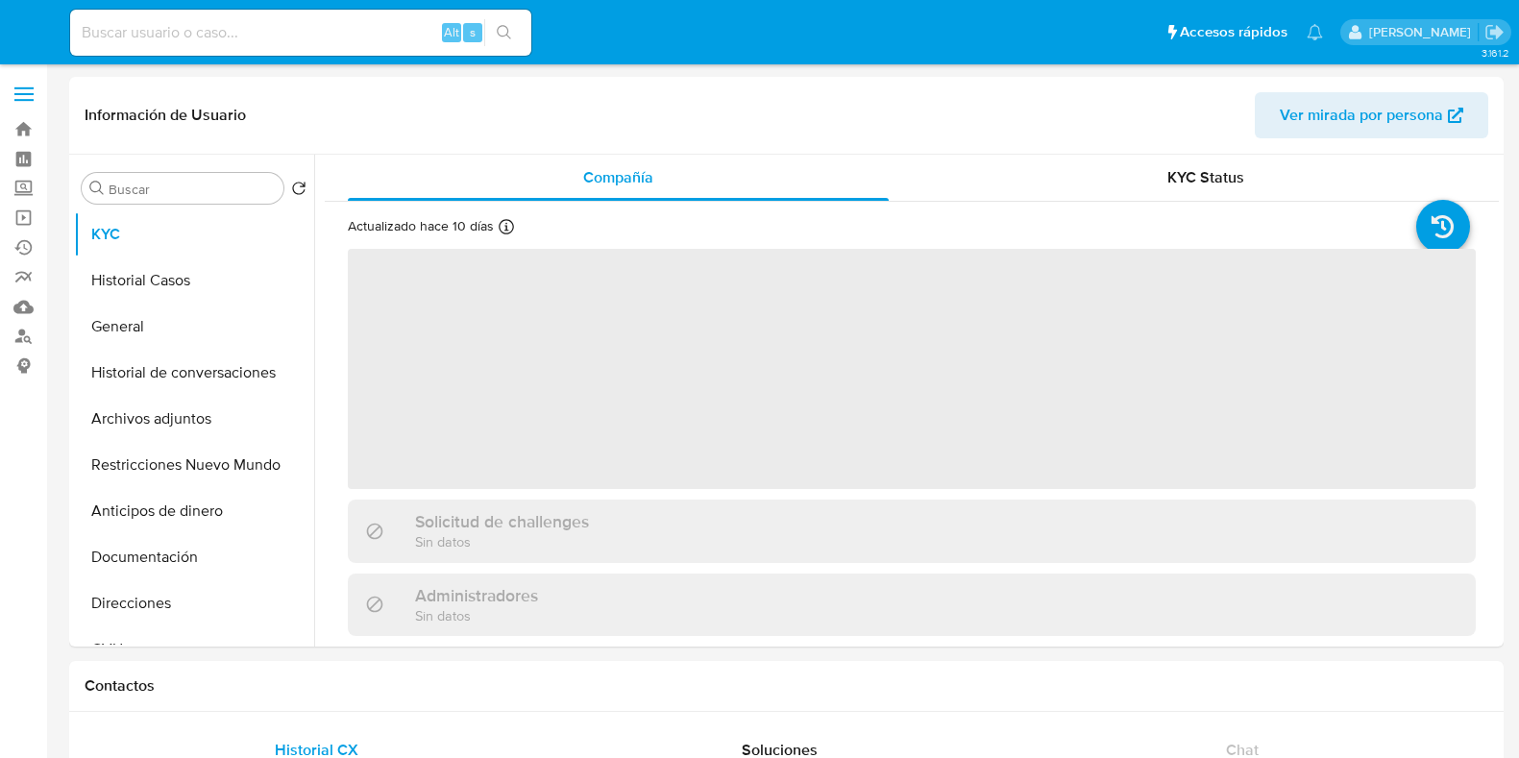
select select "10"
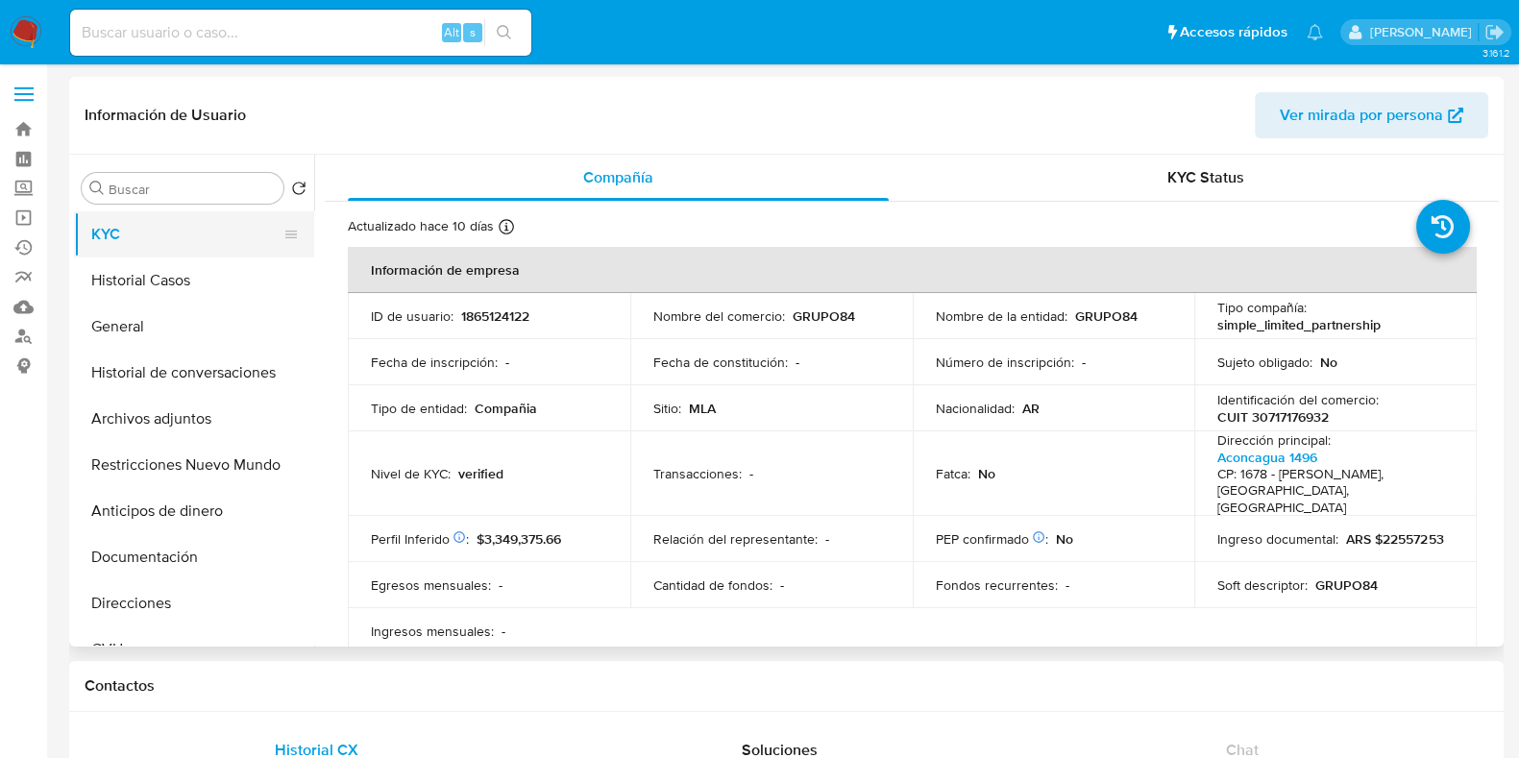
click at [161, 243] on button "KYC" at bounding box center [186, 234] width 225 height 46
click at [154, 277] on button "Historial Casos" at bounding box center [186, 280] width 225 height 46
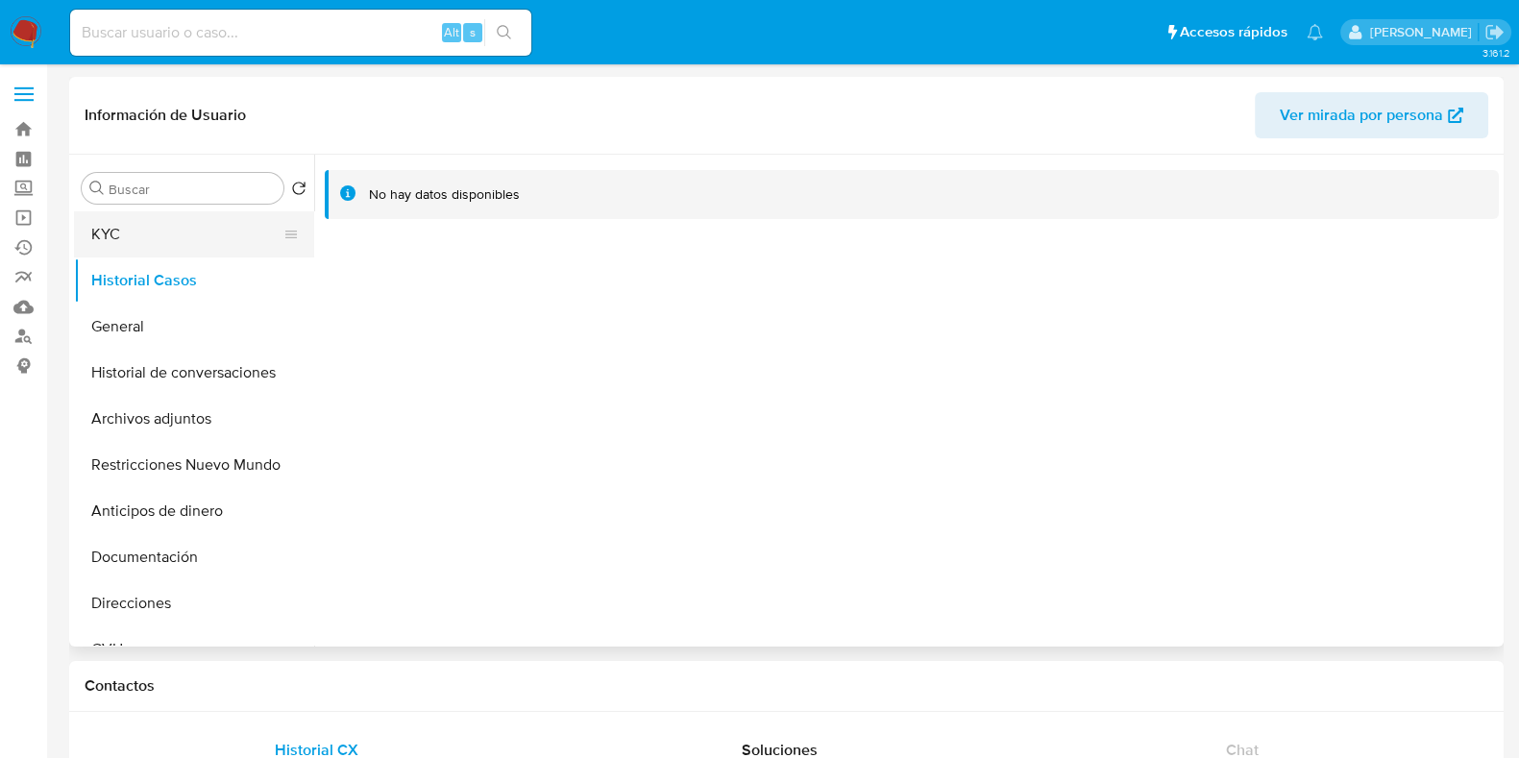
click at [150, 237] on button "KYC" at bounding box center [186, 234] width 225 height 46
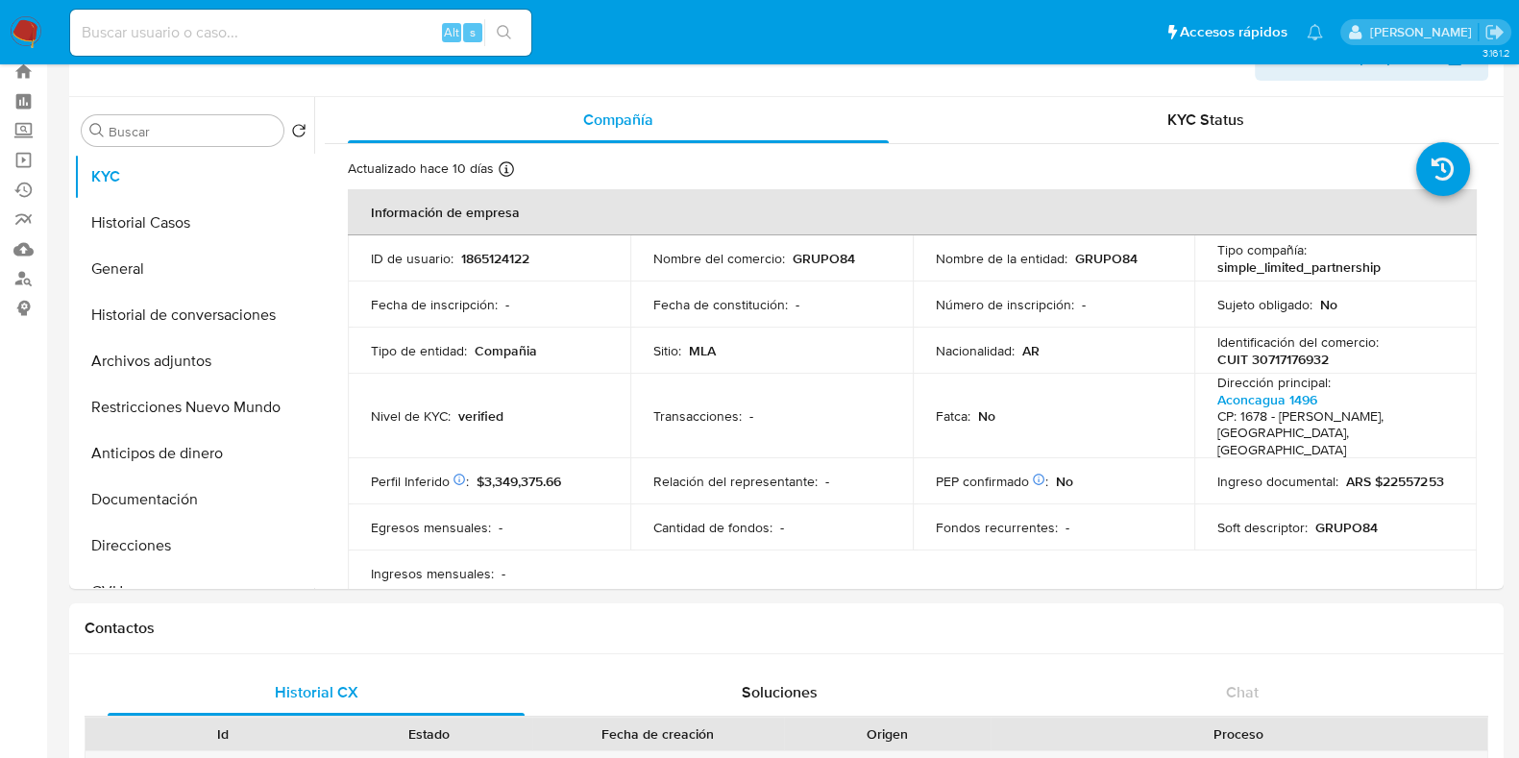
scroll to position [11, 0]
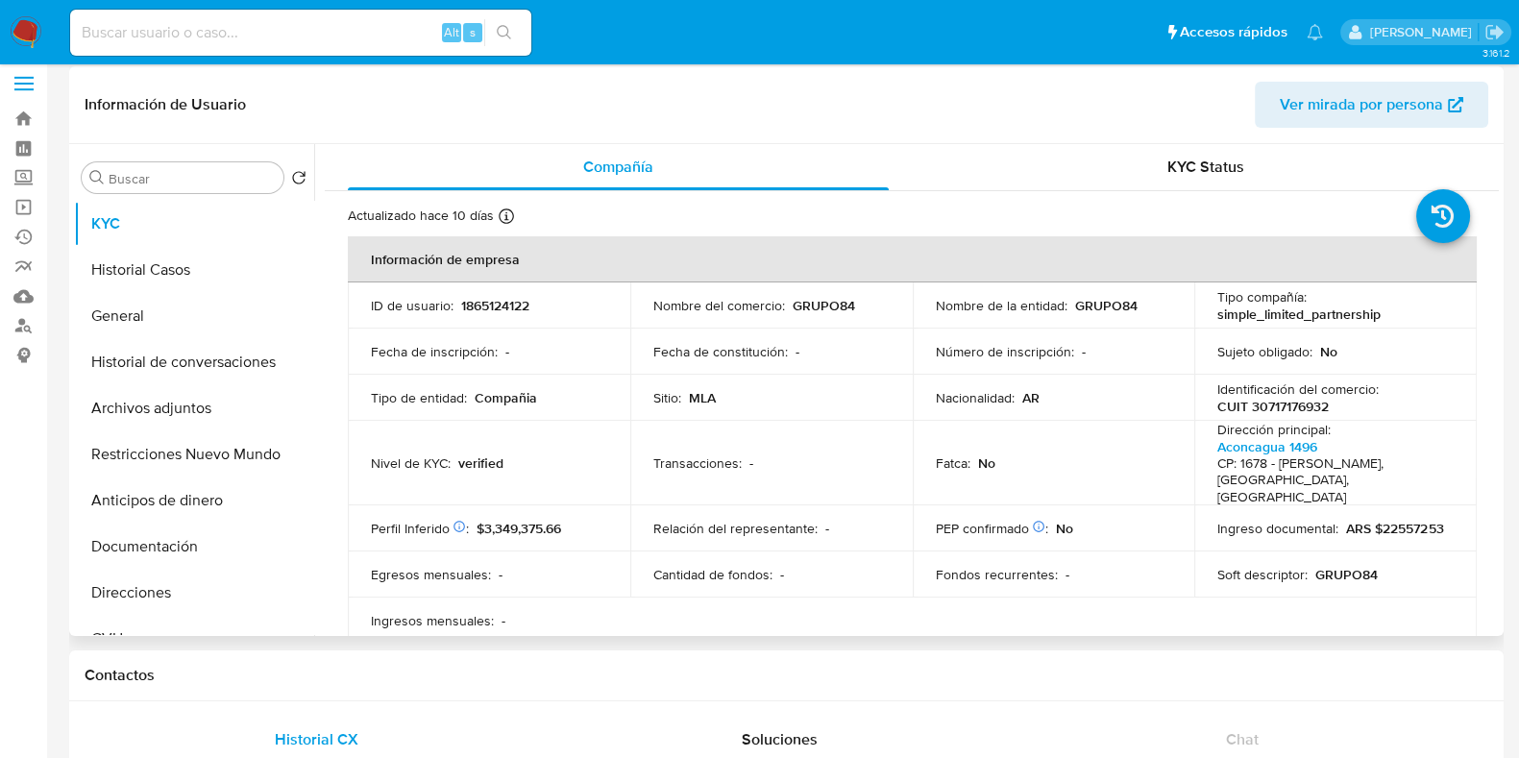
click at [793, 304] on p "GRUPO84" at bounding box center [824, 305] width 62 height 17
